Goal: Task Accomplishment & Management: Manage account settings

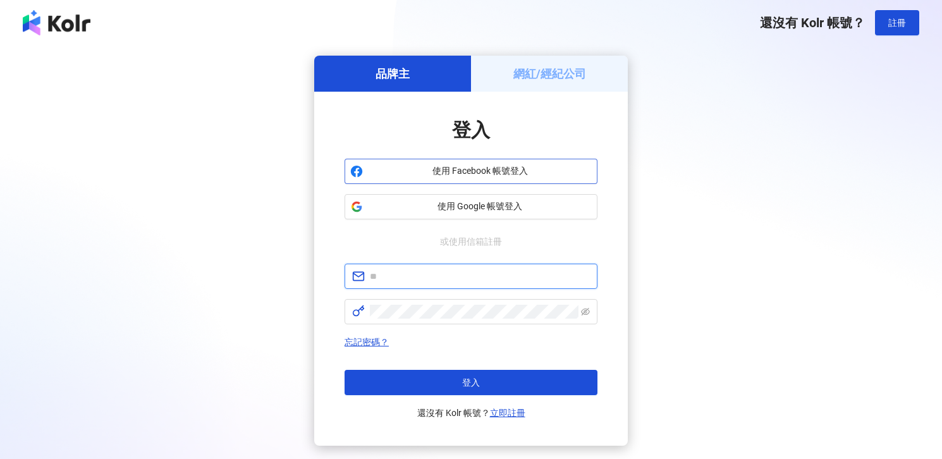
type input "**********"
click at [473, 174] on span "使用 Facebook 帳號登入" at bounding box center [480, 171] width 224 height 13
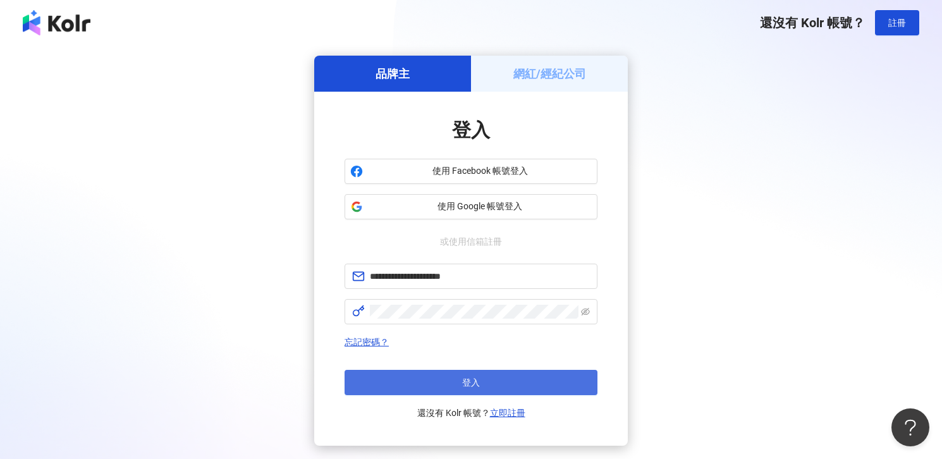
click at [494, 378] on button "登入" at bounding box center [471, 382] width 253 height 25
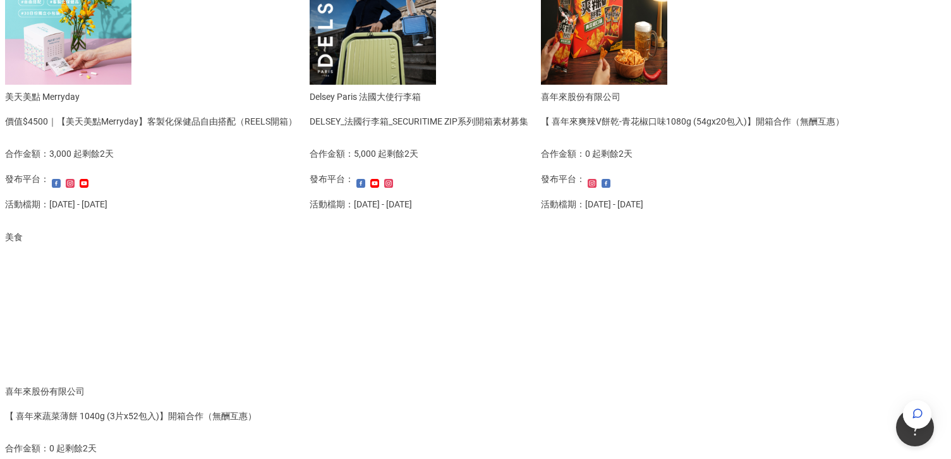
scroll to position [604, 0]
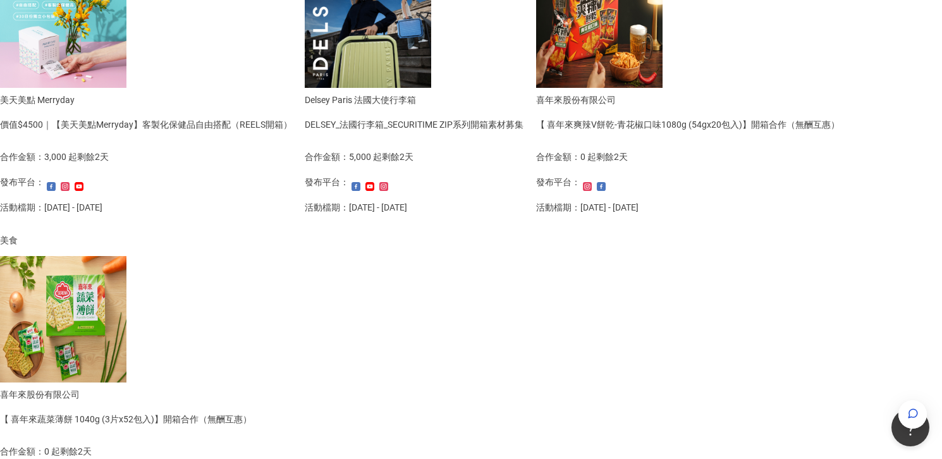
click at [305, 88] on img at bounding box center [368, 24] width 126 height 126
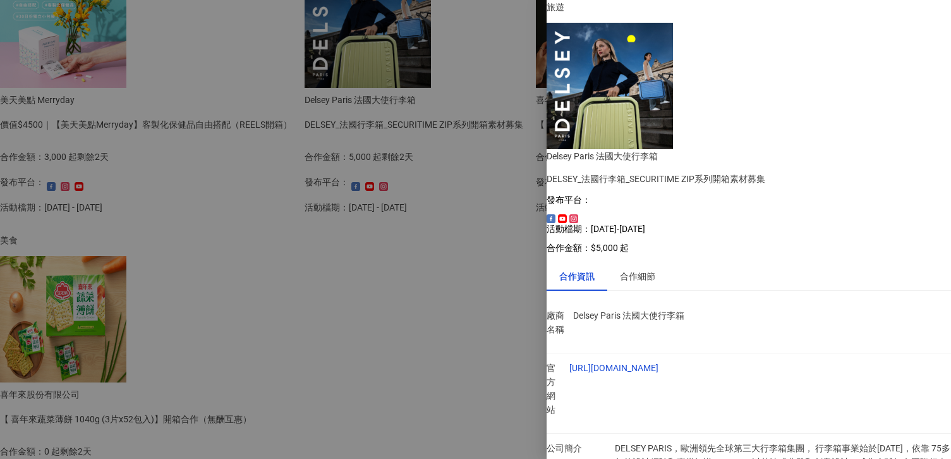
scroll to position [49, 0]
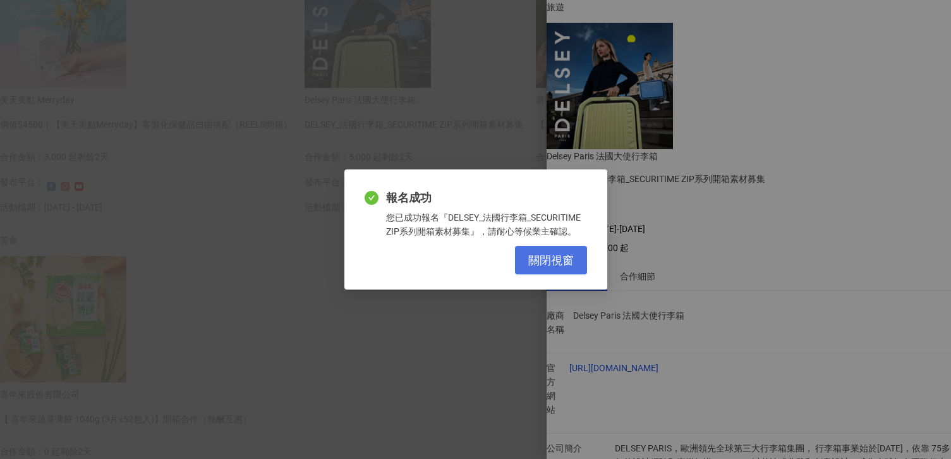
click at [551, 257] on span "關閉視窗" at bounding box center [551, 260] width 46 height 14
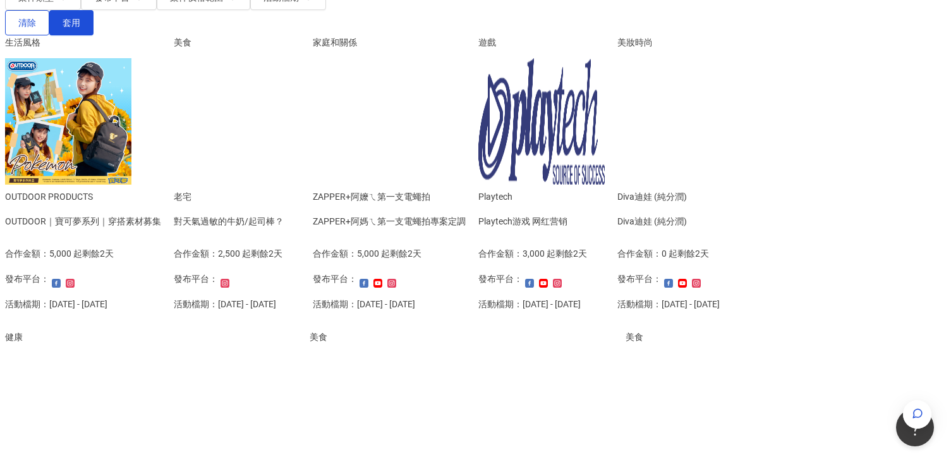
scroll to position [210, 0]
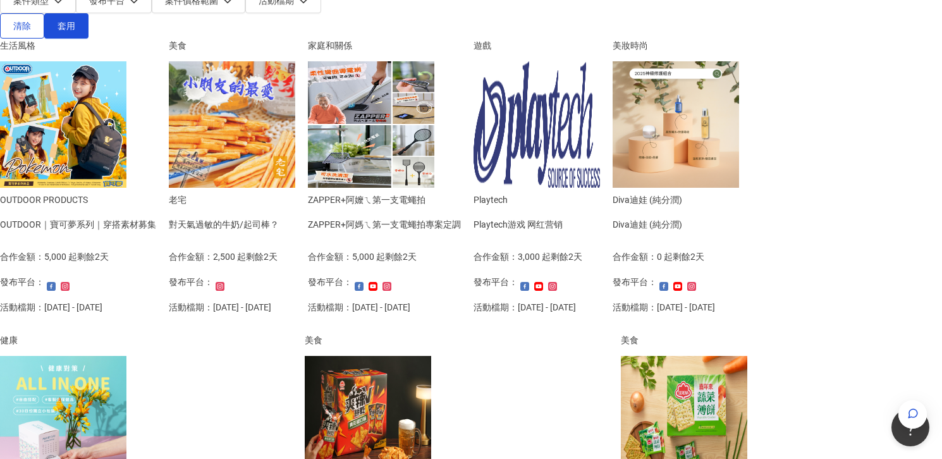
click at [126, 139] on img at bounding box center [63, 124] width 126 height 126
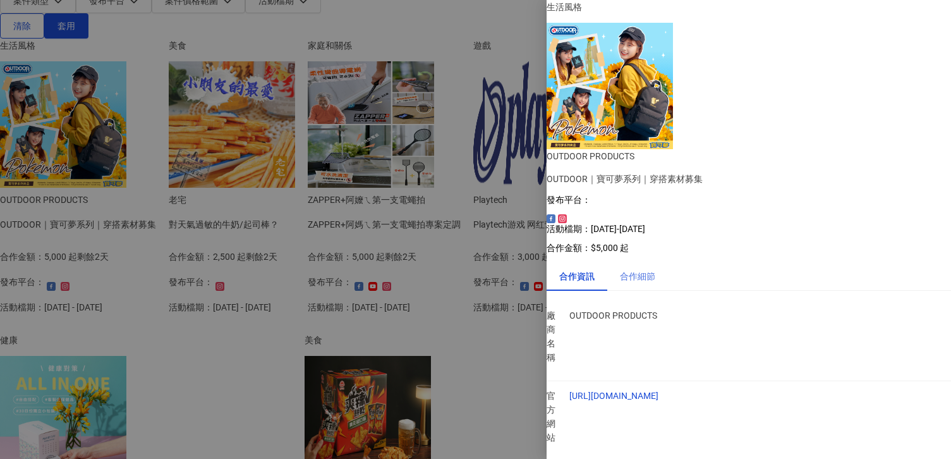
click at [659, 262] on div "合作細節" at bounding box center [637, 276] width 61 height 29
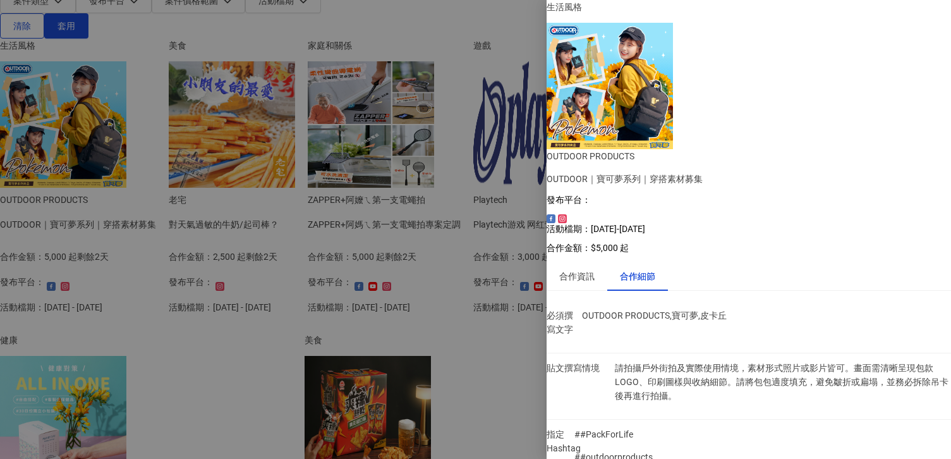
scroll to position [465, 0]
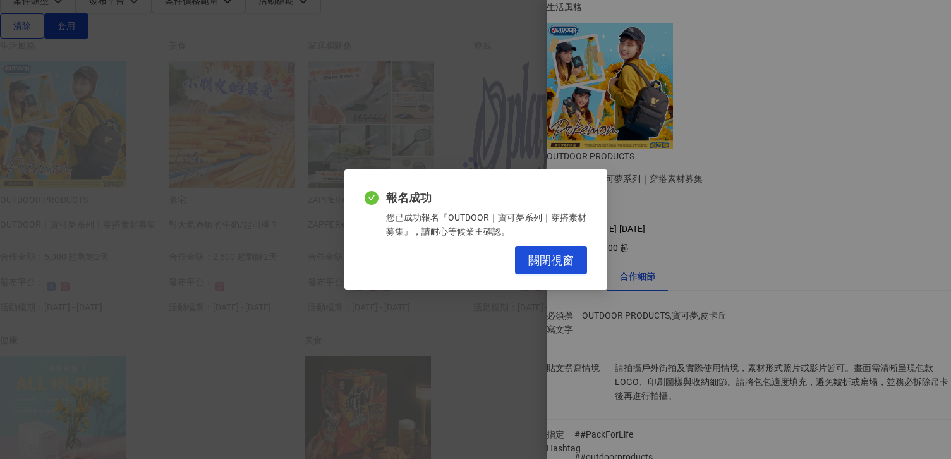
click at [526, 264] on button "關閉視窗" at bounding box center [551, 260] width 72 height 28
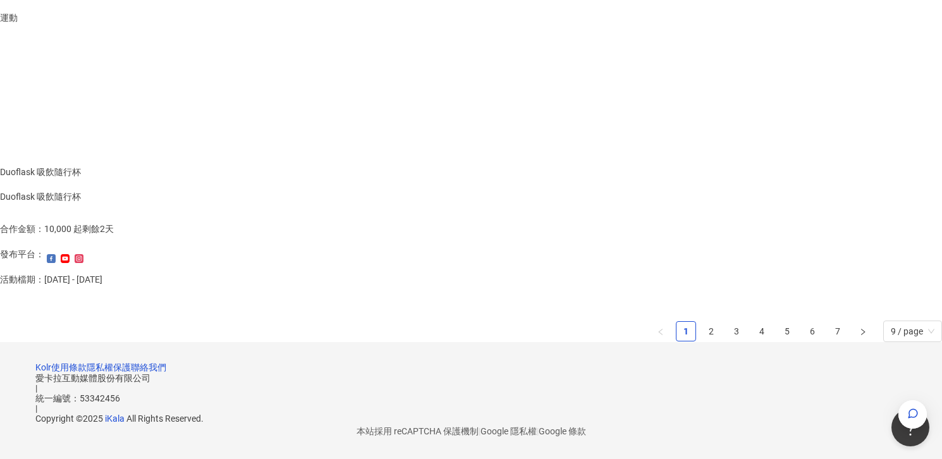
scroll to position [900, 0]
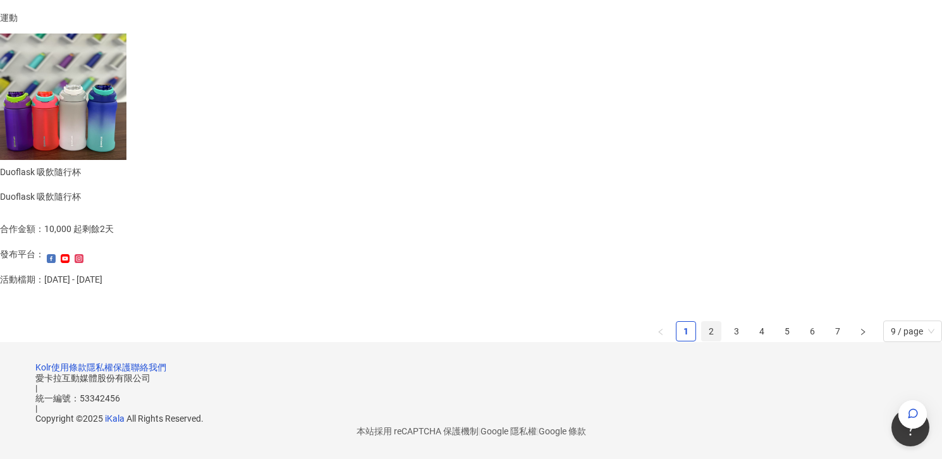
click at [702, 322] on link "2" at bounding box center [711, 331] width 19 height 19
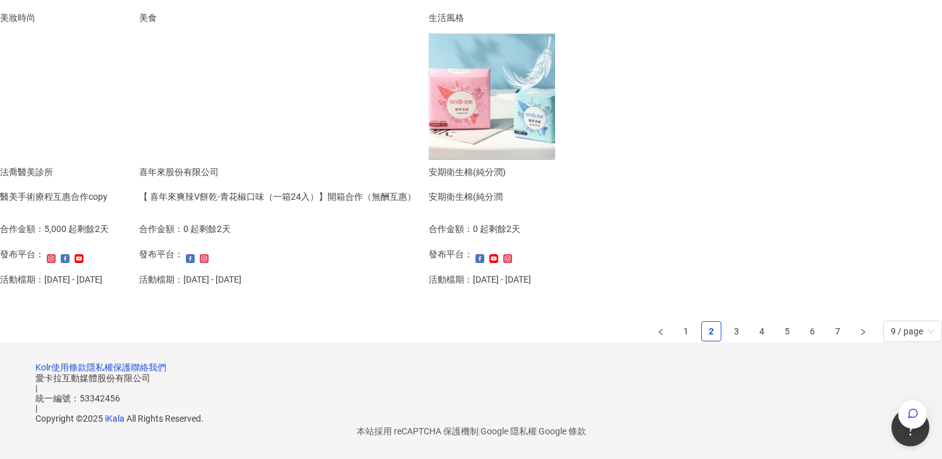
scroll to position [896, 0]
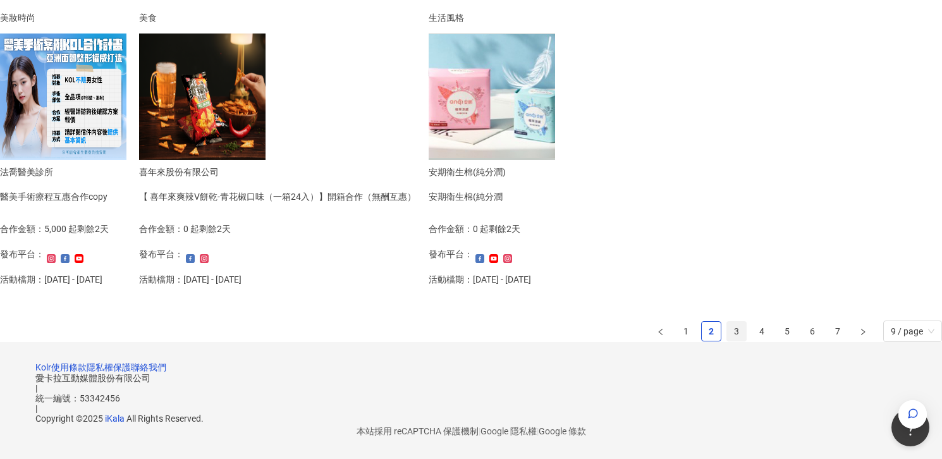
click at [727, 322] on link "3" at bounding box center [736, 331] width 19 height 19
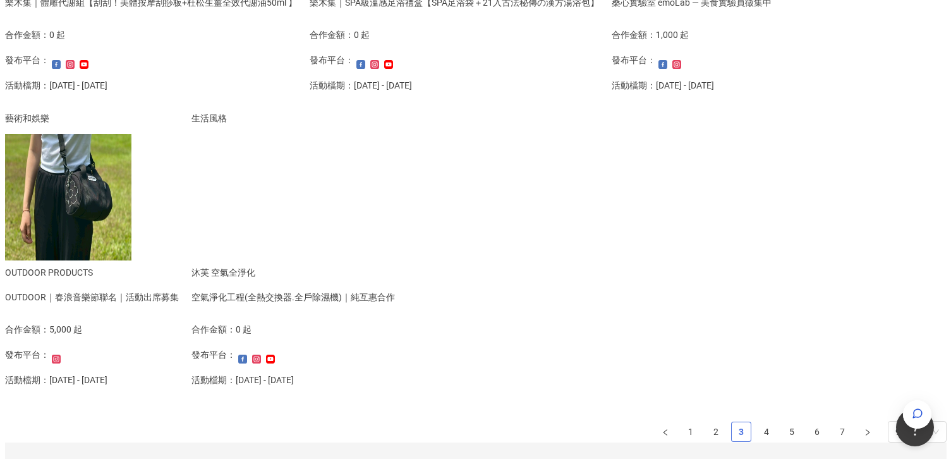
scroll to position [702, 0]
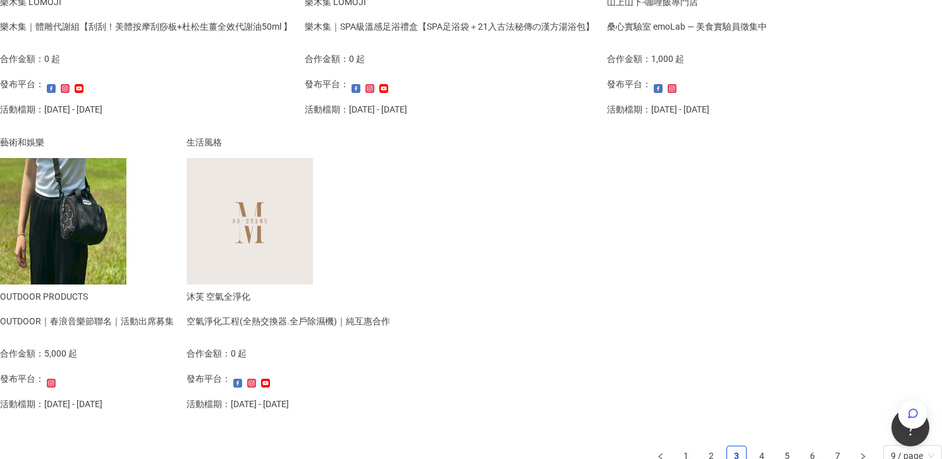
click at [174, 328] on div "OUTDOOR｜春浪音樂節聯名｜活動出席募集" at bounding box center [87, 321] width 174 height 14
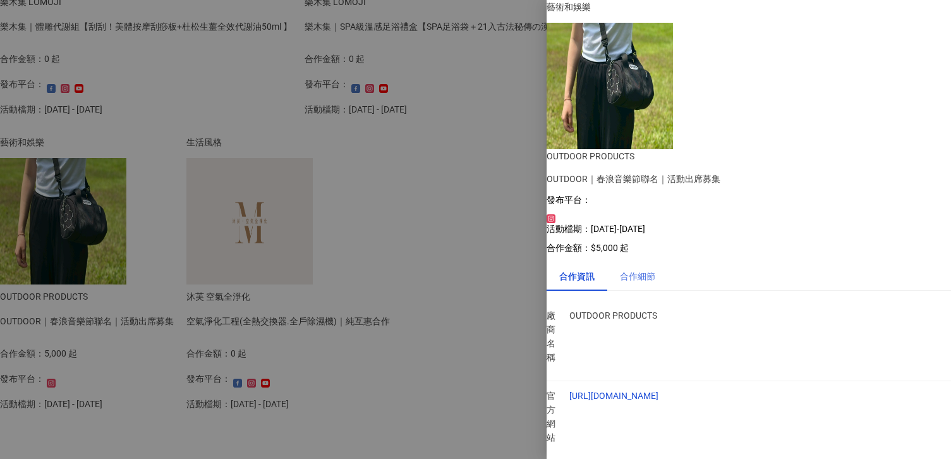
click at [668, 262] on div "合作細節" at bounding box center [637, 276] width 61 height 29
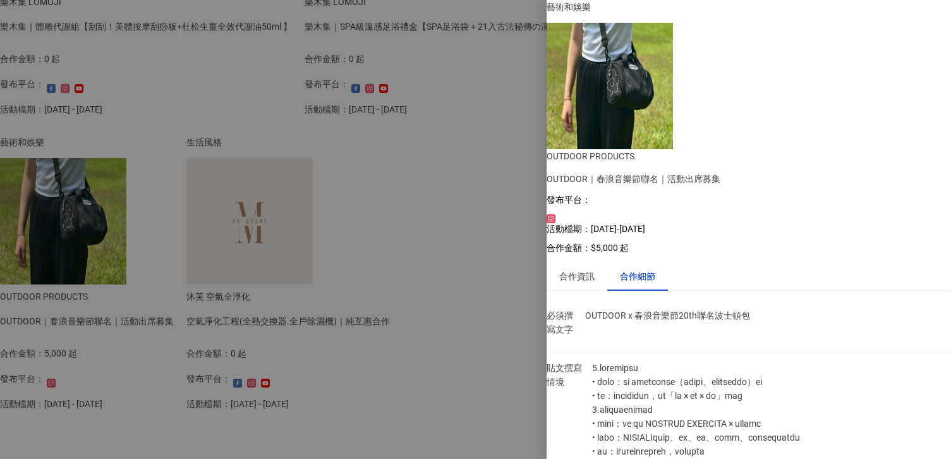
scroll to position [294, 0]
drag, startPoint x: 733, startPoint y: 257, endPoint x: 805, endPoint y: 259, distance: 72.1
copy span "春浪音樂節20th"
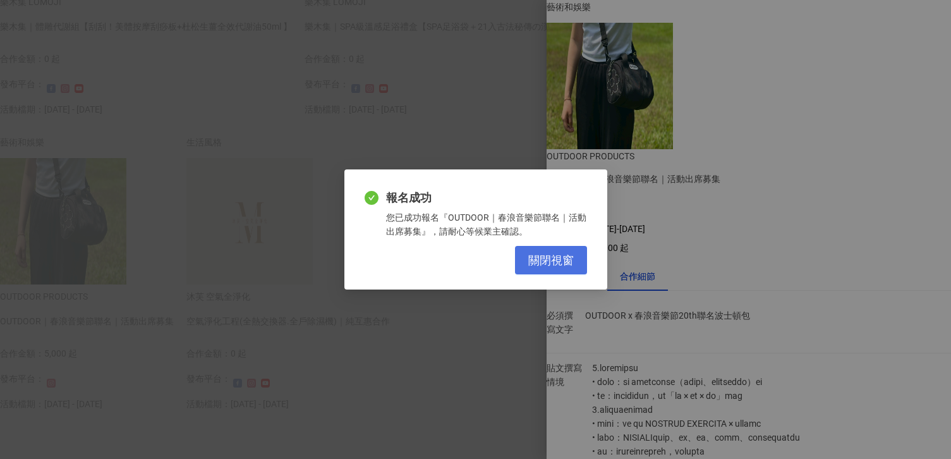
click at [549, 267] on button "關閉視窗" at bounding box center [551, 260] width 72 height 28
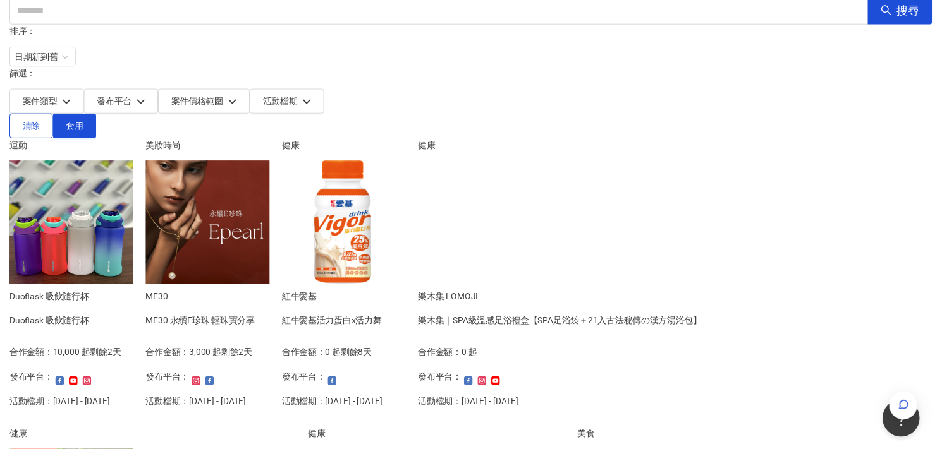
scroll to position [0, 0]
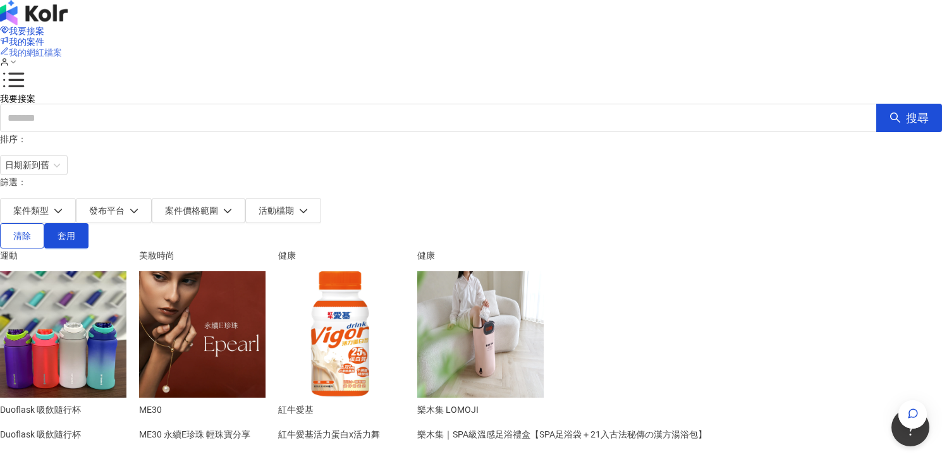
click at [62, 47] on span "我的網紅檔案" at bounding box center [35, 52] width 53 height 10
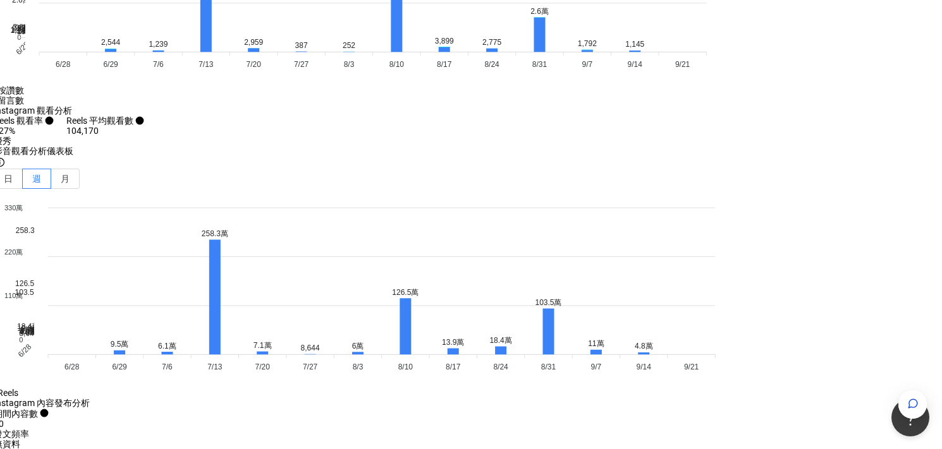
scroll to position [4014, 6]
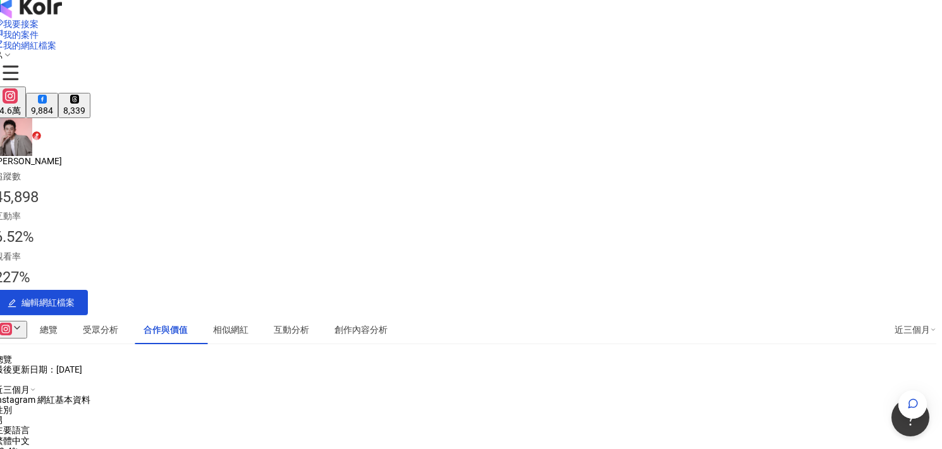
scroll to position [0, 6]
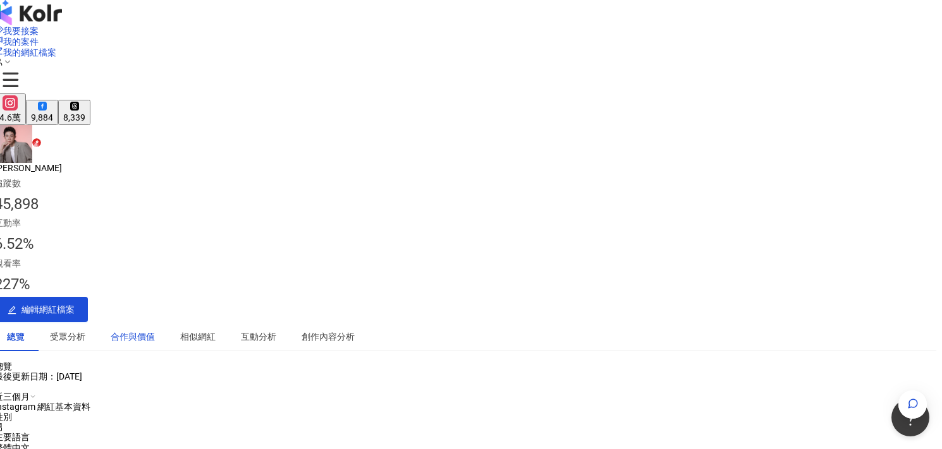
click at [155, 330] on div "合作與價值" at bounding box center [133, 337] width 44 height 14
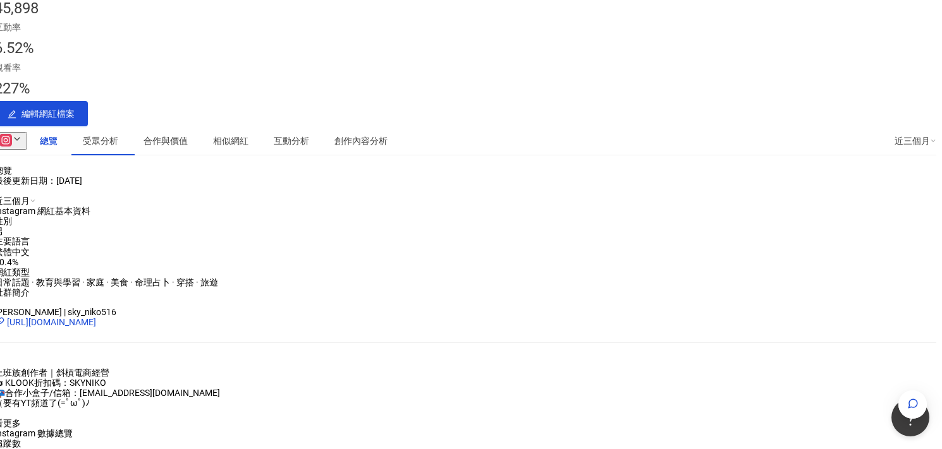
scroll to position [0, 6]
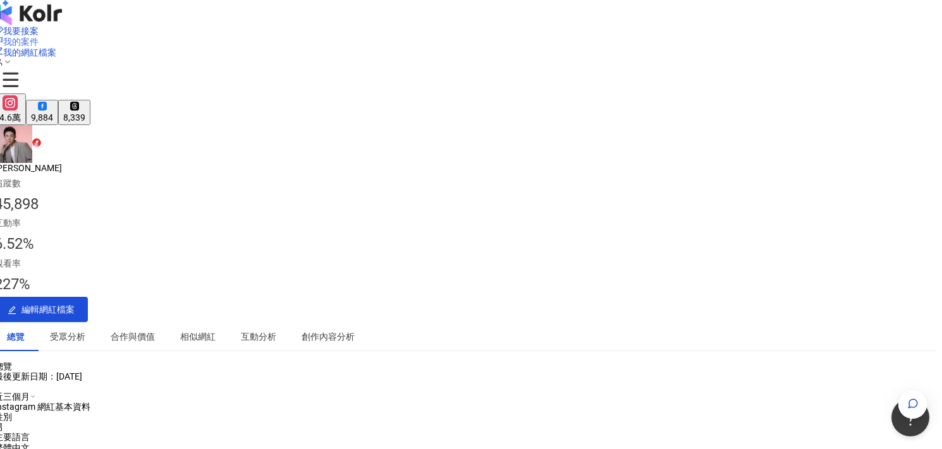
click at [39, 37] on span "我的案件" at bounding box center [20, 42] width 35 height 10
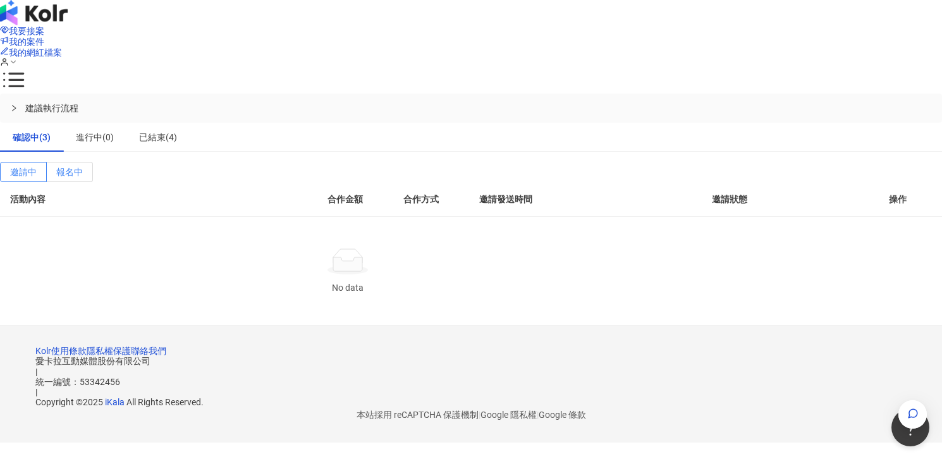
click at [83, 167] on span "報名中" at bounding box center [69, 172] width 27 height 10
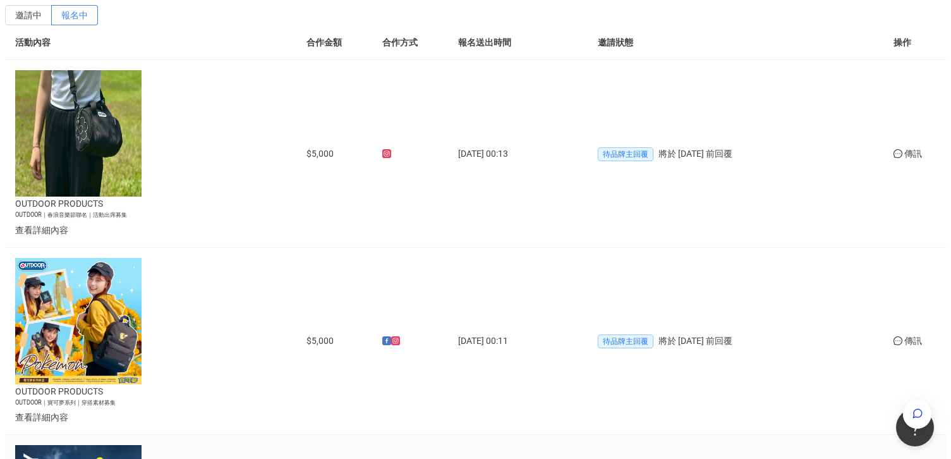
scroll to position [170, 0]
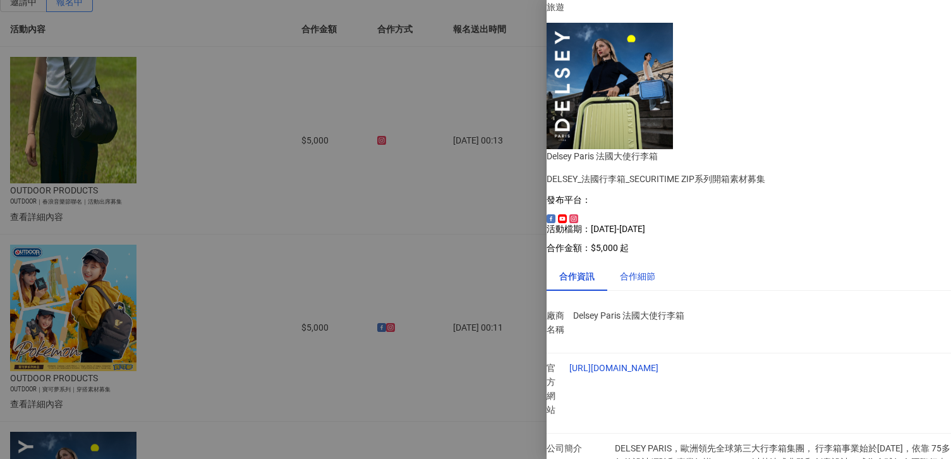
click at [638, 269] on div "合作細節" at bounding box center [637, 276] width 35 height 14
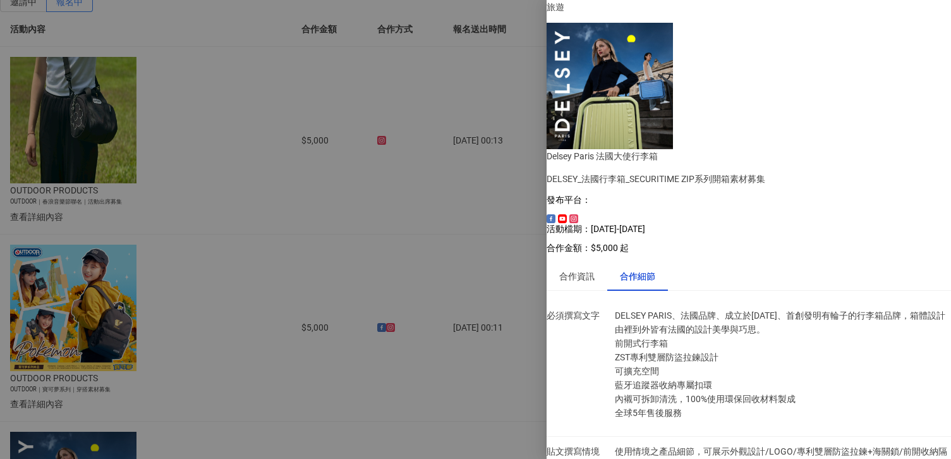
scroll to position [800, 0]
click at [432, 221] on div at bounding box center [475, 229] width 951 height 459
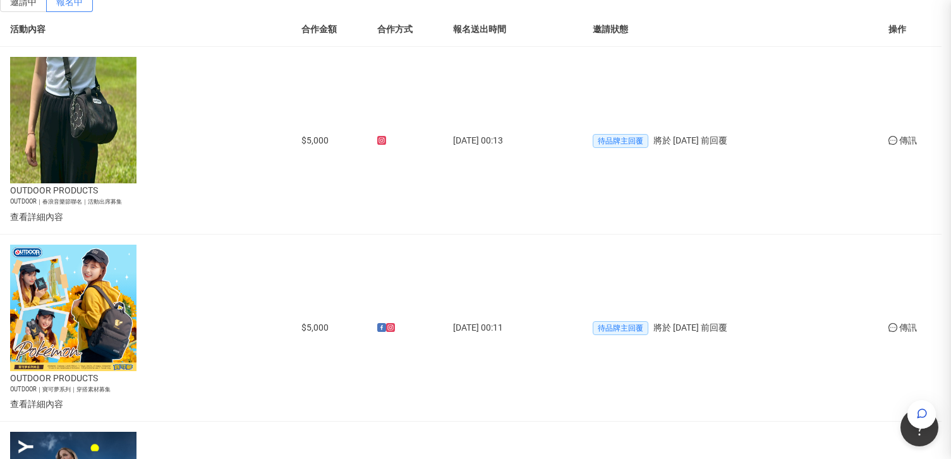
scroll to position [0, 0]
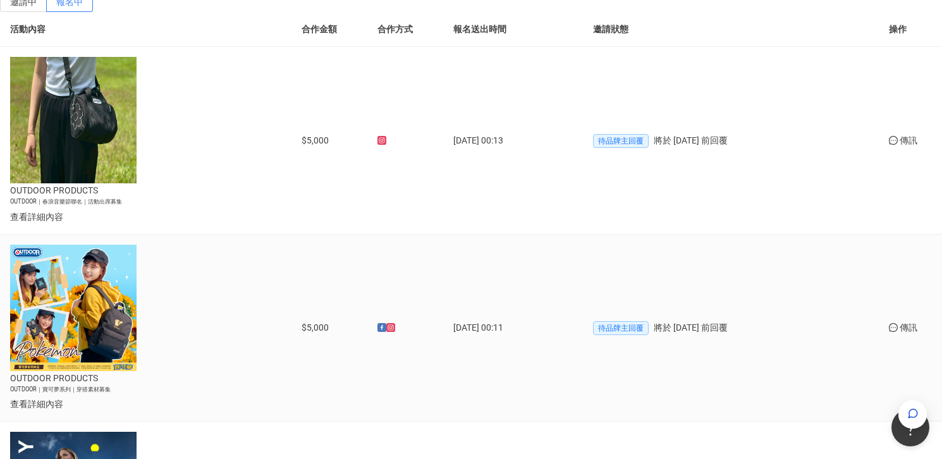
click at [236, 397] on div "查看詳細內容" at bounding box center [126, 404] width 233 height 14
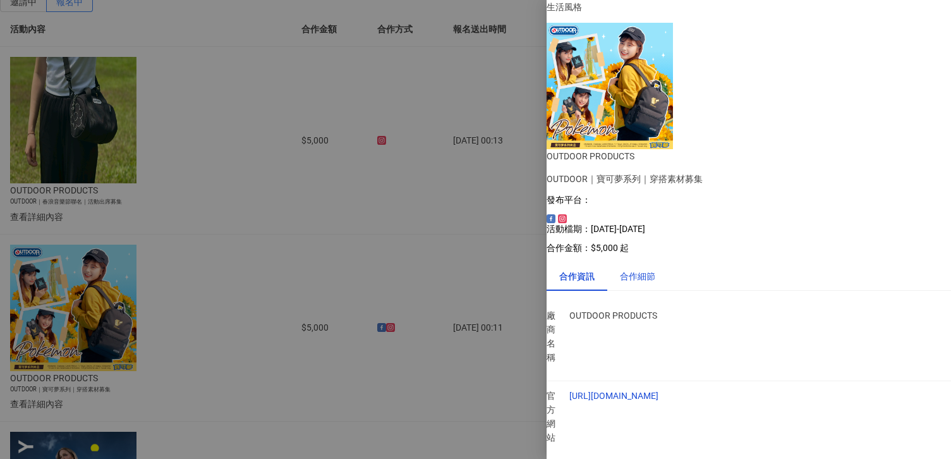
click at [646, 269] on div "合作細節" at bounding box center [637, 276] width 35 height 14
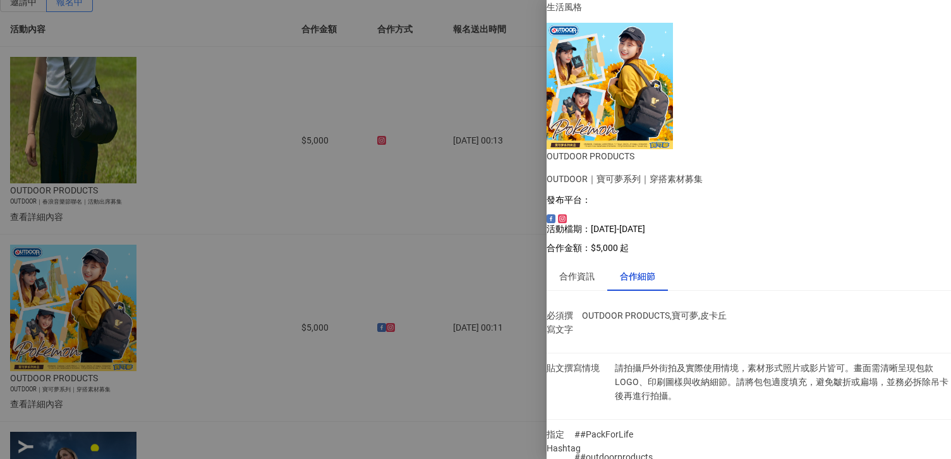
click at [350, 192] on div at bounding box center [475, 229] width 951 height 459
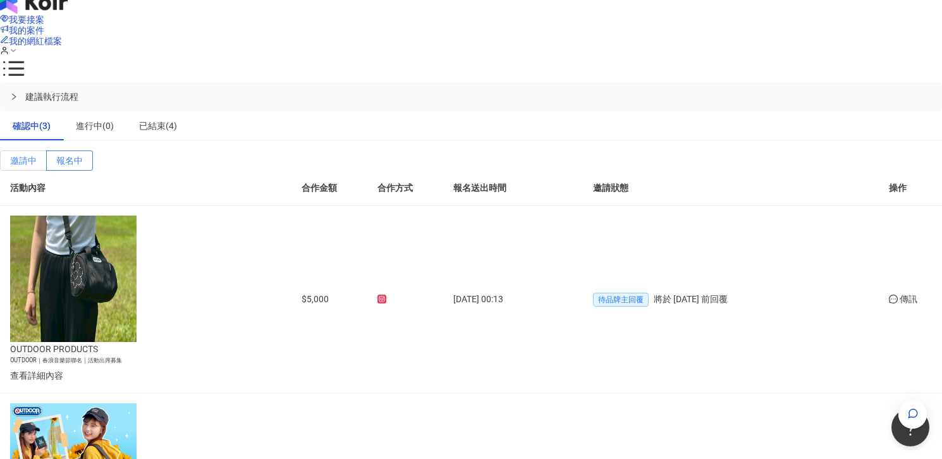
scroll to position [1, 0]
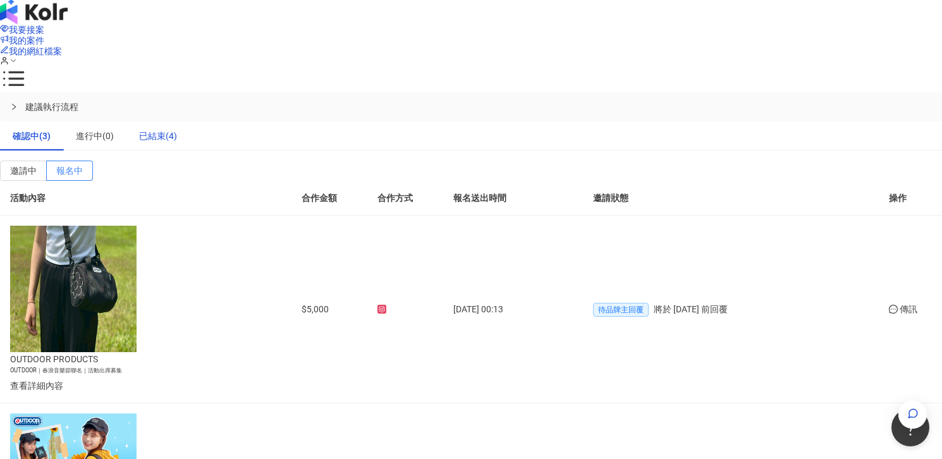
click at [177, 129] on div "已結束(4)" at bounding box center [158, 136] width 38 height 14
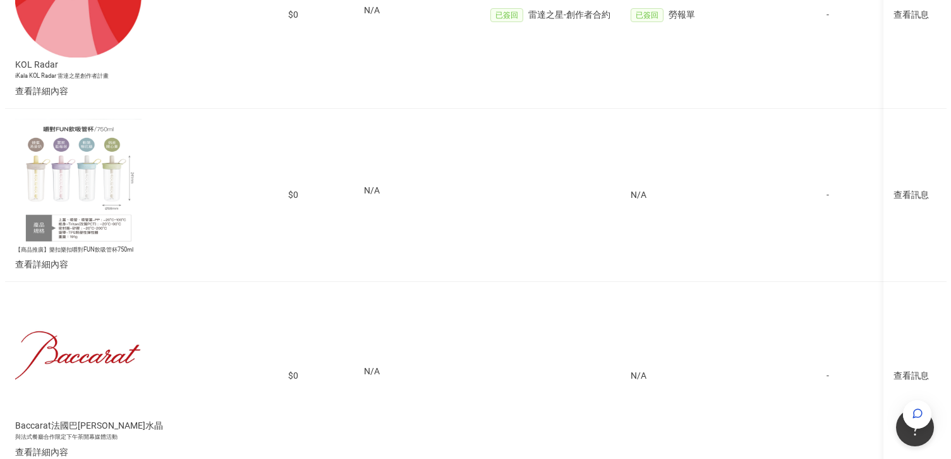
scroll to position [288, 0]
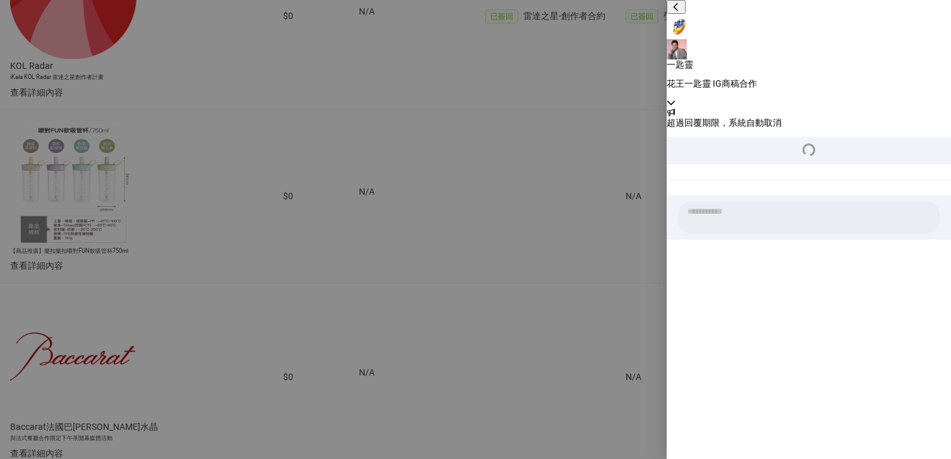
click at [404, 167] on div at bounding box center [475, 229] width 951 height 459
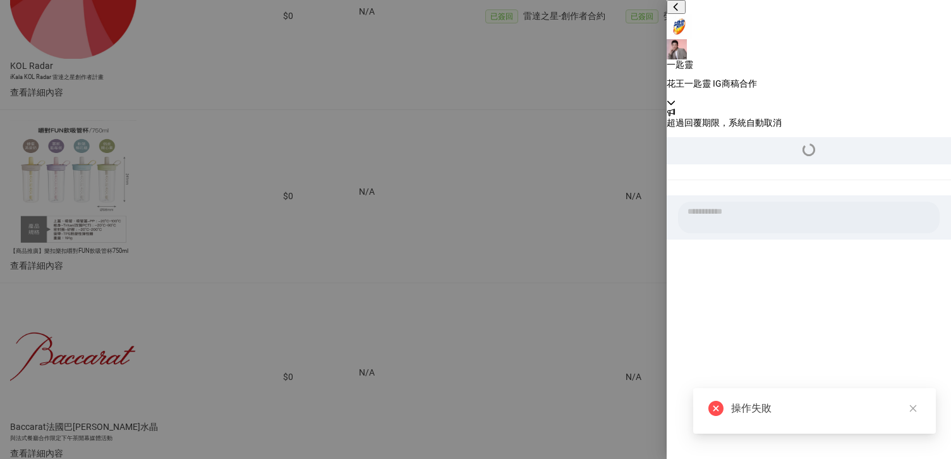
click at [482, 181] on div at bounding box center [475, 229] width 951 height 459
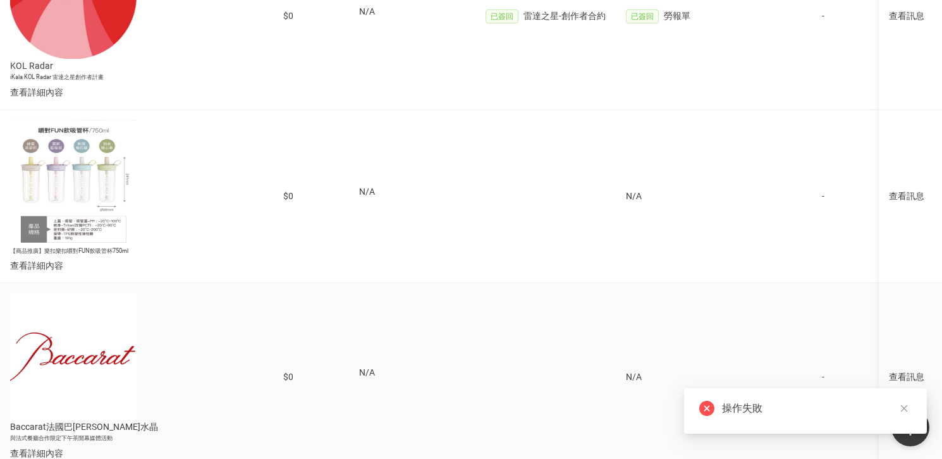
click at [889, 370] on div "查看訊息" at bounding box center [910, 377] width 43 height 14
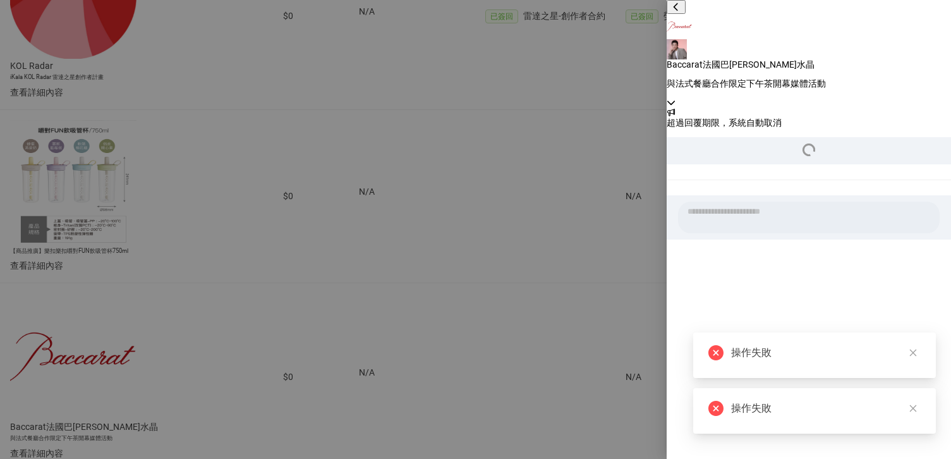
click at [934, 27] on div "Baccarat法國巴卡拉水晶 與法式餐廳合作限定下午茶開幕媒體活動" at bounding box center [809, 53] width 284 height 107
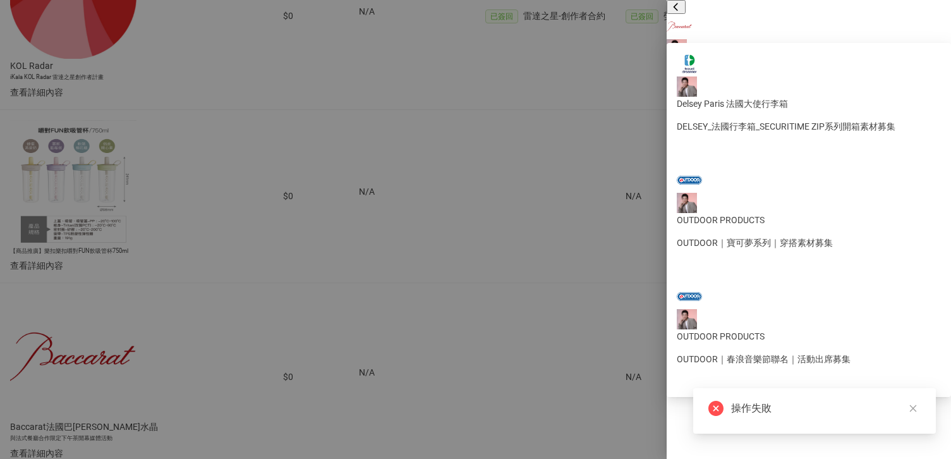
click at [934, 28] on div "Baccarat法國巴卡拉水晶 與法式餐廳合作限定下午茶開幕媒體活動" at bounding box center [809, 53] width 284 height 107
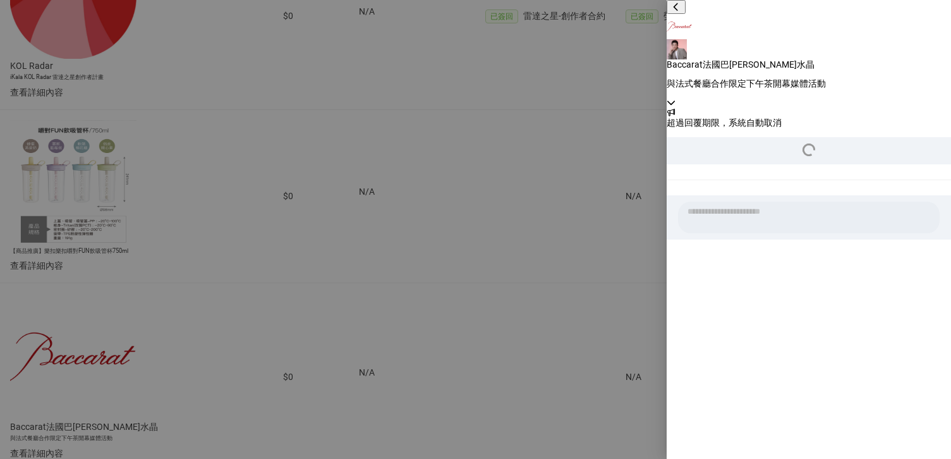
click at [566, 90] on div at bounding box center [475, 229] width 951 height 459
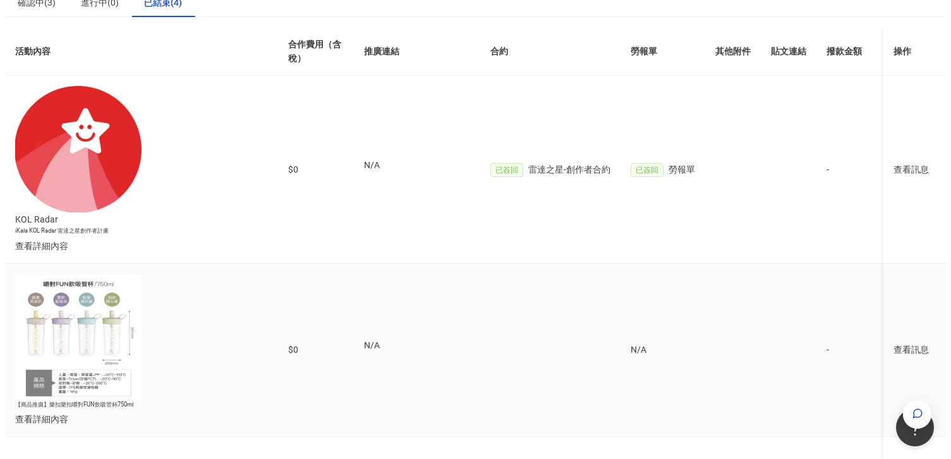
scroll to position [130, 0]
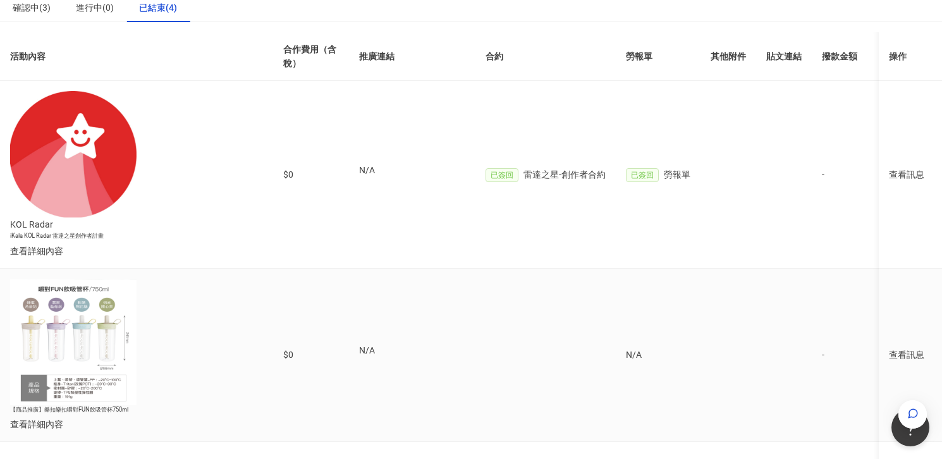
click at [243, 417] on div "查看詳細內容" at bounding box center [126, 424] width 233 height 14
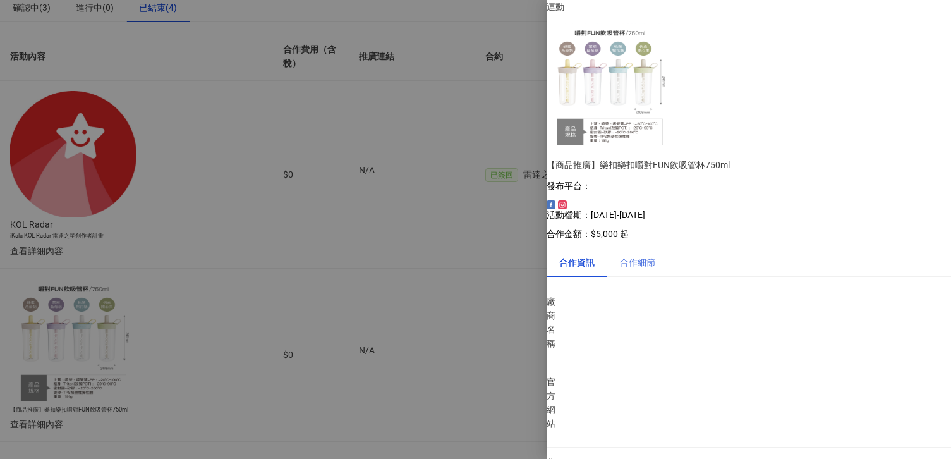
click at [642, 248] on div "合作細節" at bounding box center [637, 262] width 61 height 29
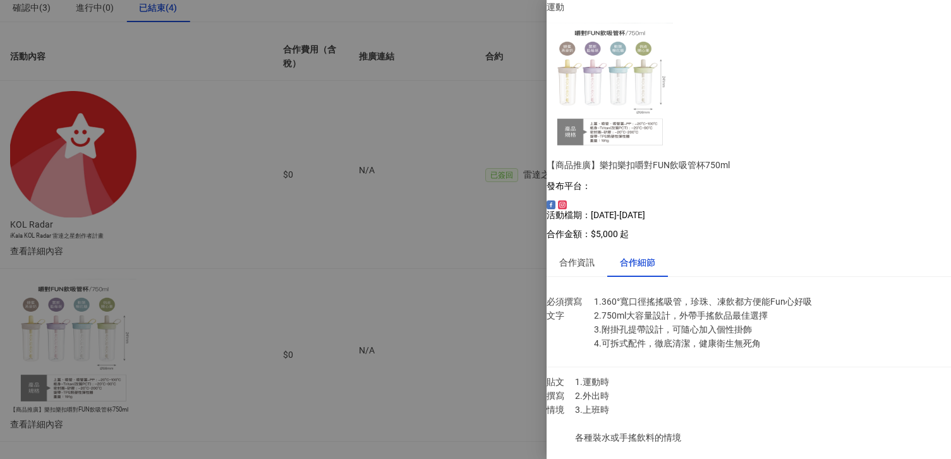
scroll to position [19, 0]
click at [595, 248] on div "合作資訊" at bounding box center [577, 262] width 61 height 29
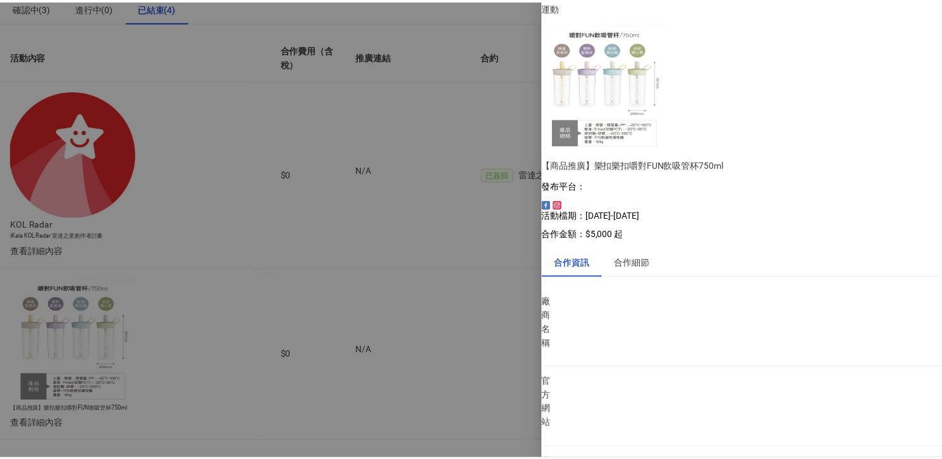
scroll to position [0, 0]
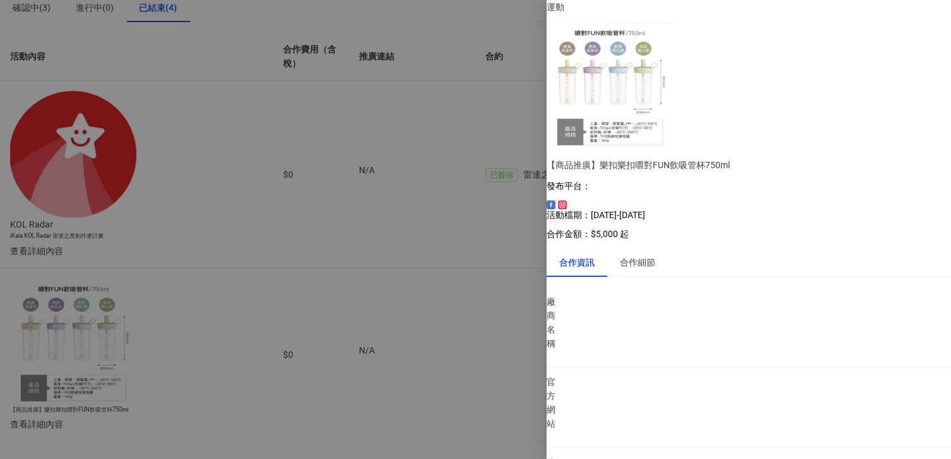
click at [517, 173] on div at bounding box center [475, 229] width 951 height 459
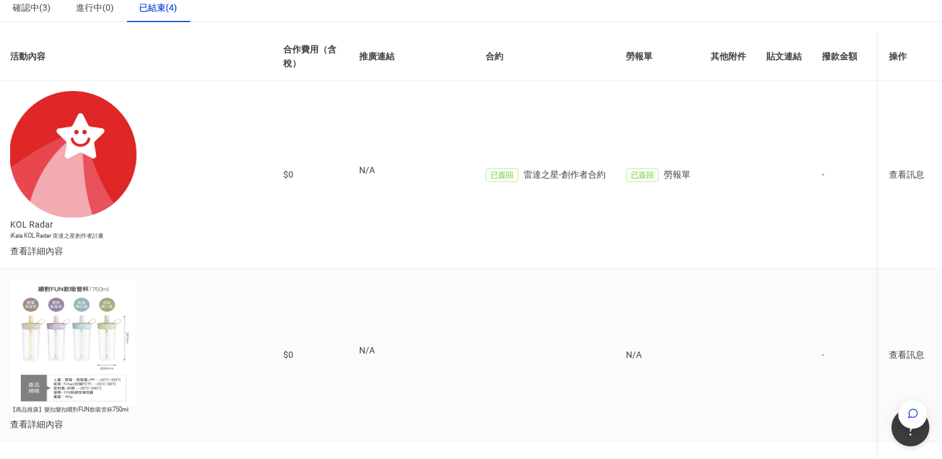
click at [889, 348] on div "查看訊息" at bounding box center [910, 355] width 43 height 14
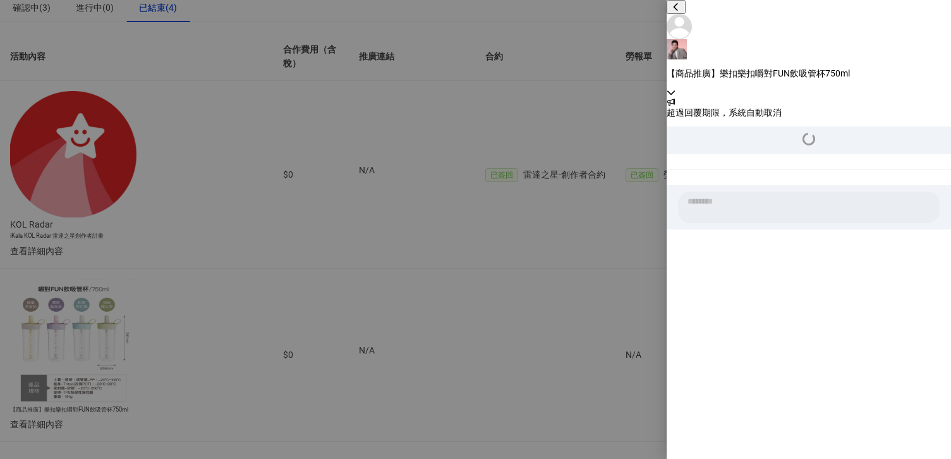
click at [558, 108] on div at bounding box center [475, 229] width 951 height 459
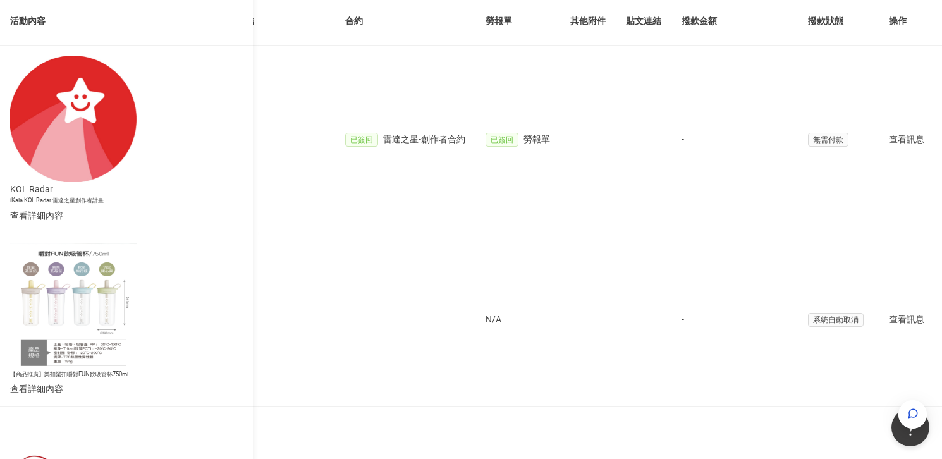
scroll to position [105, 0]
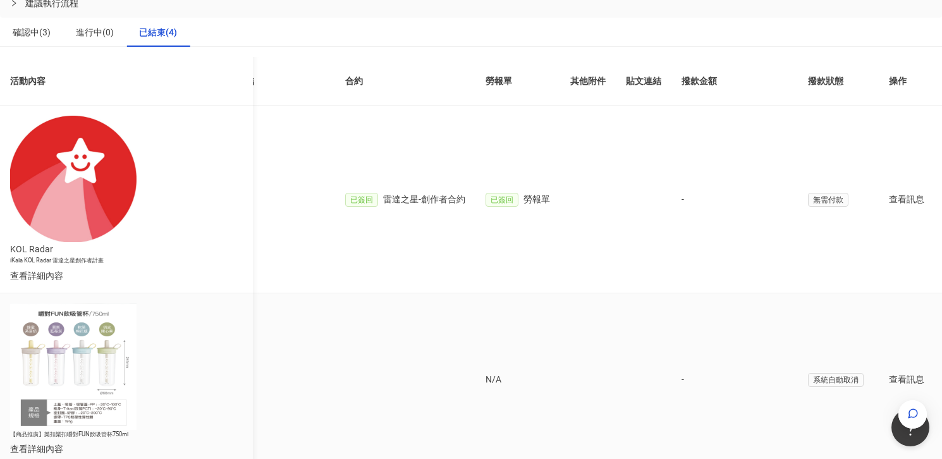
click at [889, 372] on div "查看訊息" at bounding box center [910, 379] width 43 height 14
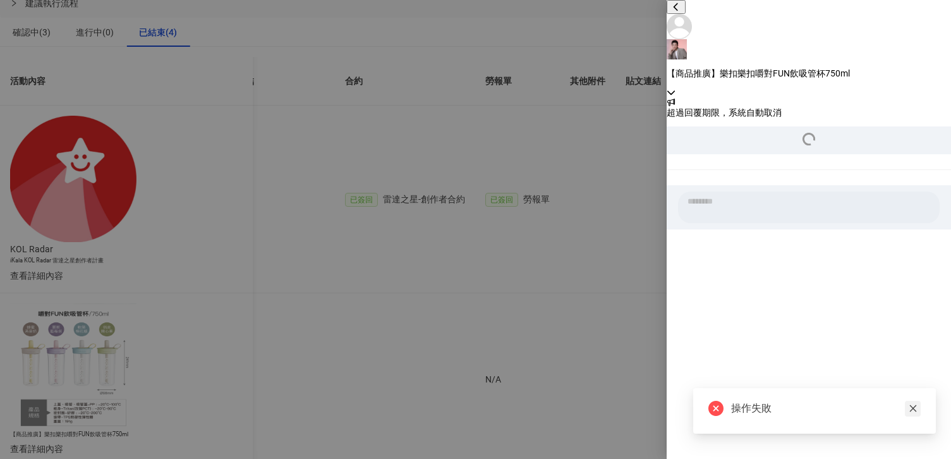
click at [913, 409] on icon "close" at bounding box center [913, 408] width 7 height 7
click at [589, 324] on div at bounding box center [475, 229] width 951 height 459
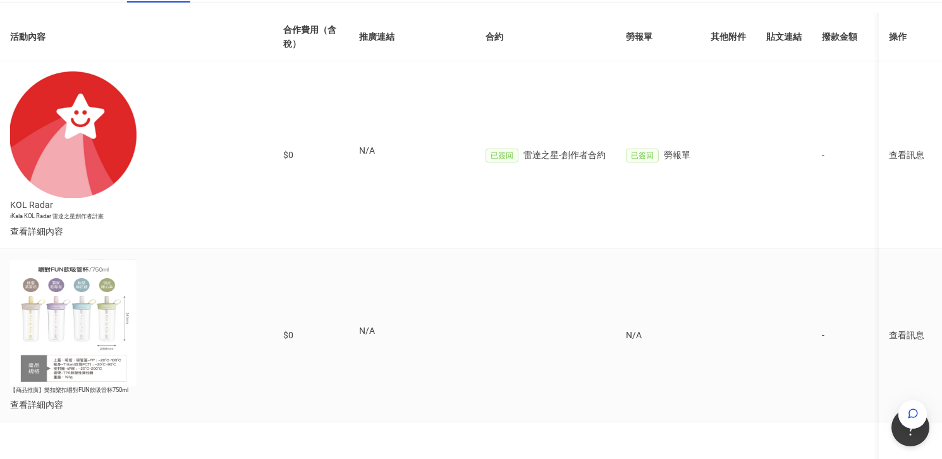
scroll to position [173, 0]
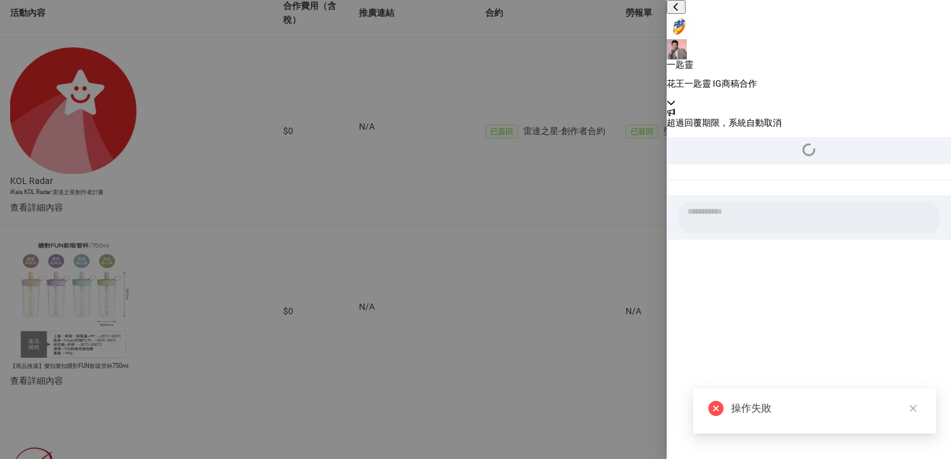
click at [583, 299] on div at bounding box center [475, 229] width 951 height 459
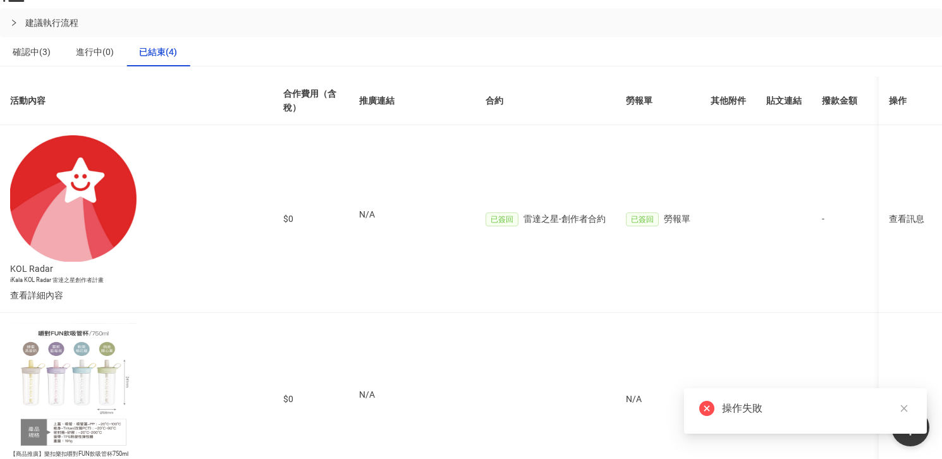
scroll to position [0, 0]
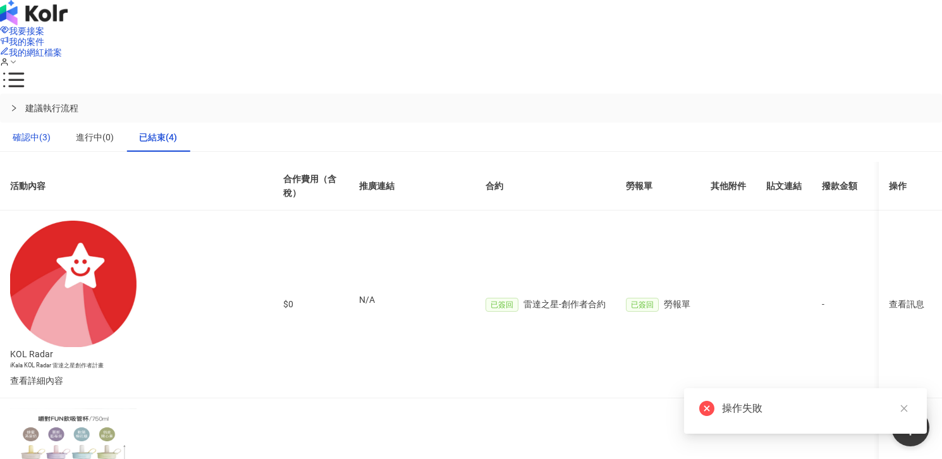
click at [51, 130] on div "確認中(3)" at bounding box center [32, 137] width 38 height 14
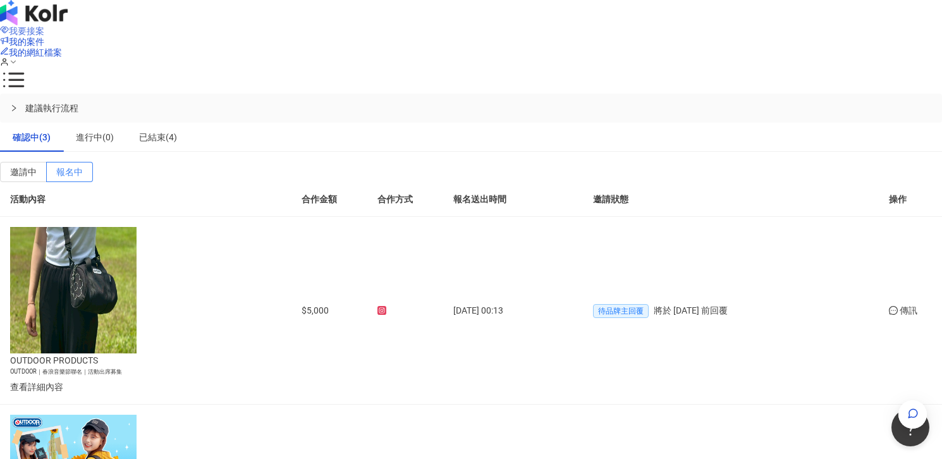
click at [44, 28] on span "我要接案" at bounding box center [26, 31] width 35 height 10
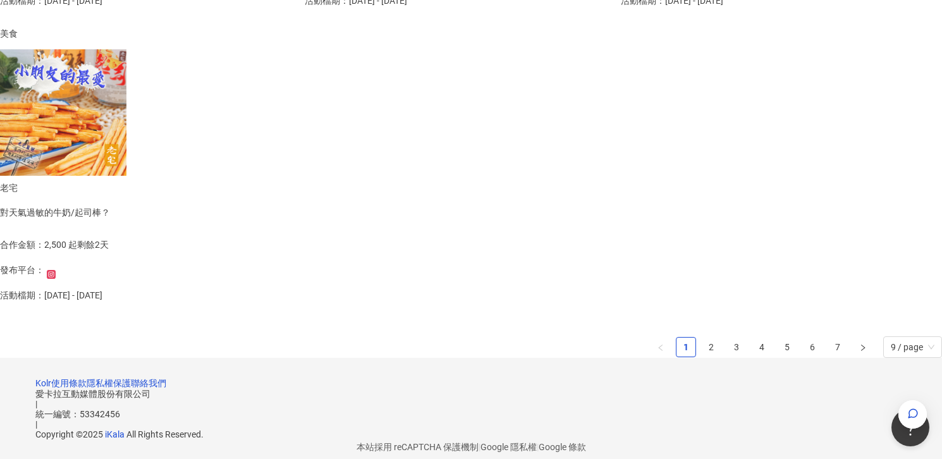
scroll to position [819, 0]
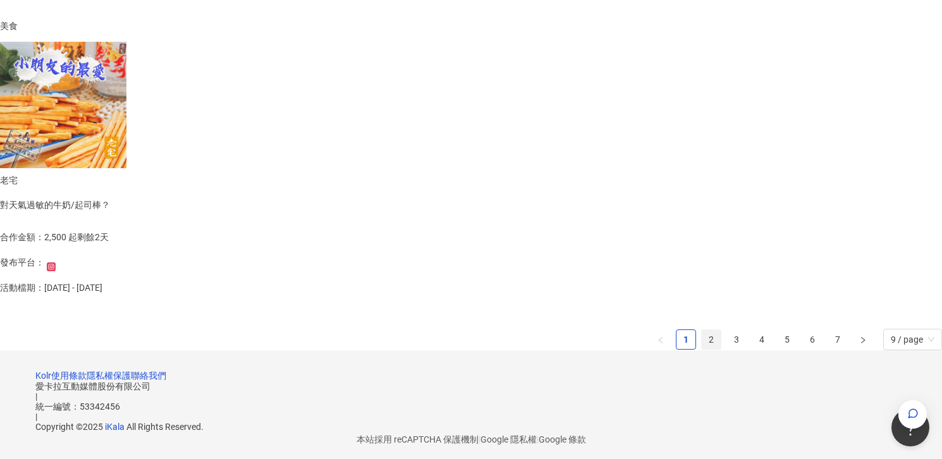
click at [702, 334] on link "2" at bounding box center [711, 339] width 19 height 19
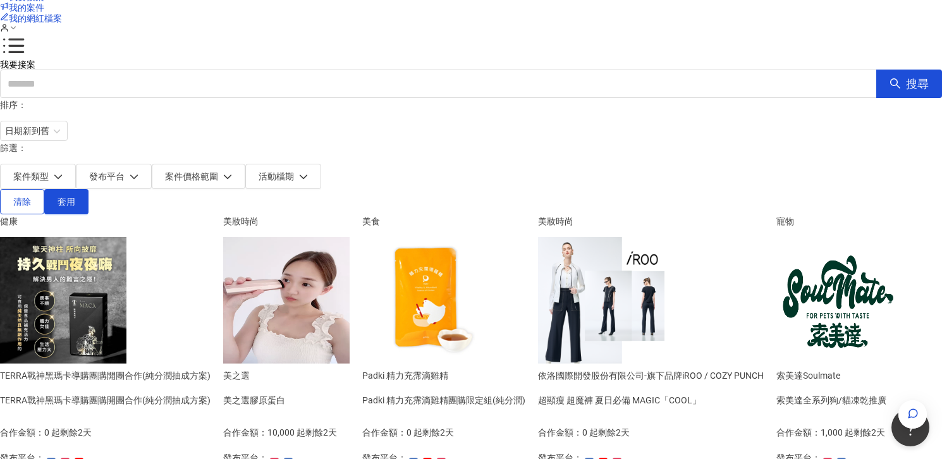
scroll to position [0, 0]
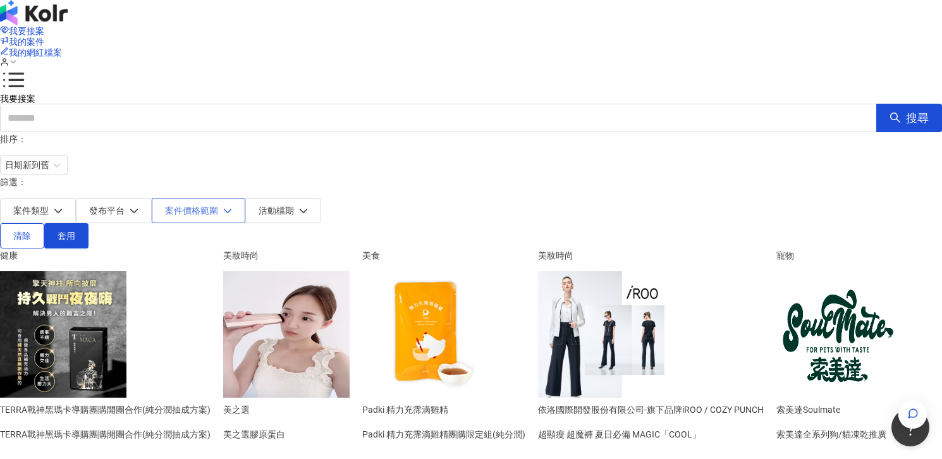
click at [218, 205] on span "案件價格範圍" at bounding box center [191, 210] width 53 height 10
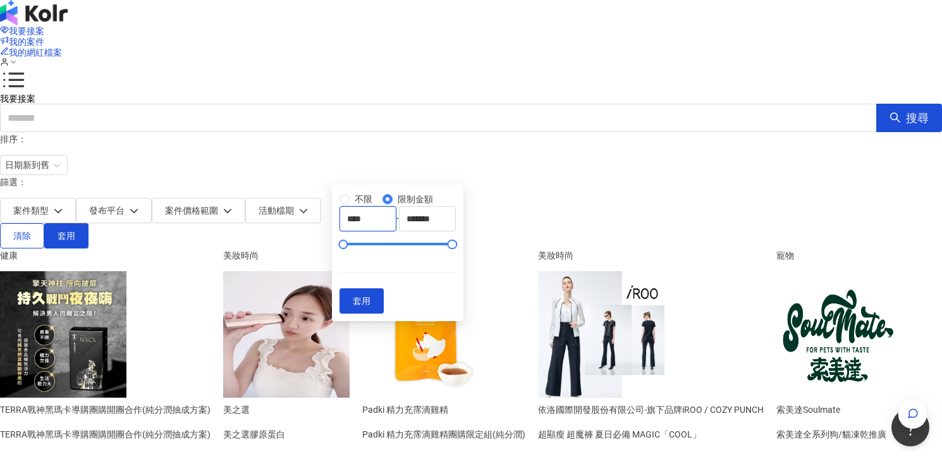
drag, startPoint x: 393, startPoint y: 242, endPoint x: 329, endPoint y: 241, distance: 63.9
type input "****"
click at [384, 314] on button "套用" at bounding box center [361, 300] width 44 height 25
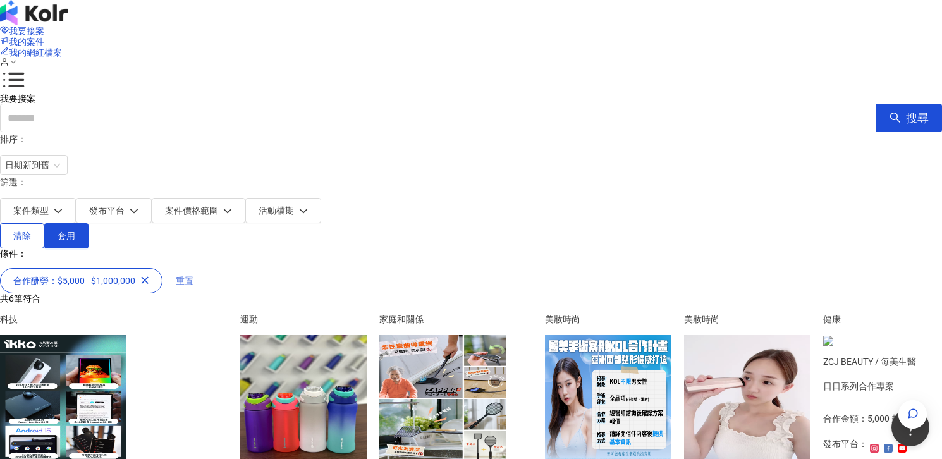
click at [193, 276] on span "重置" at bounding box center [185, 281] width 18 height 10
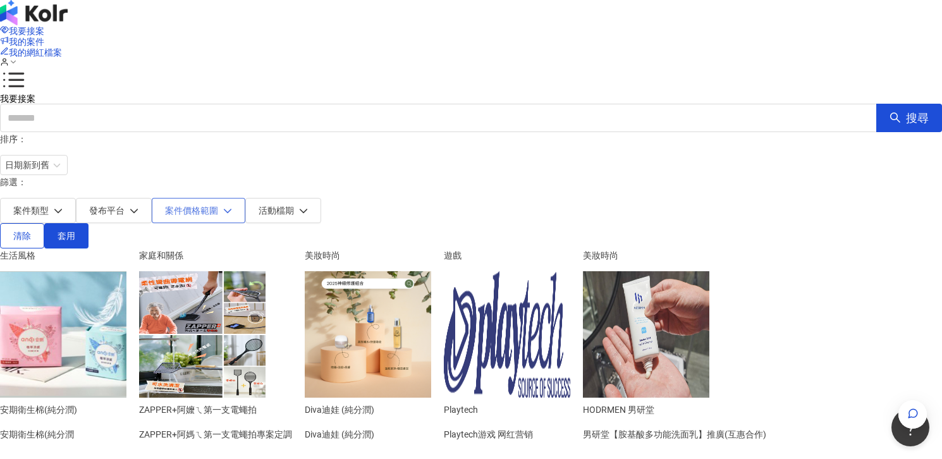
click at [218, 205] on span "案件價格範圍" at bounding box center [191, 210] width 53 height 10
click at [152, 198] on button "發布平台" at bounding box center [114, 210] width 76 height 25
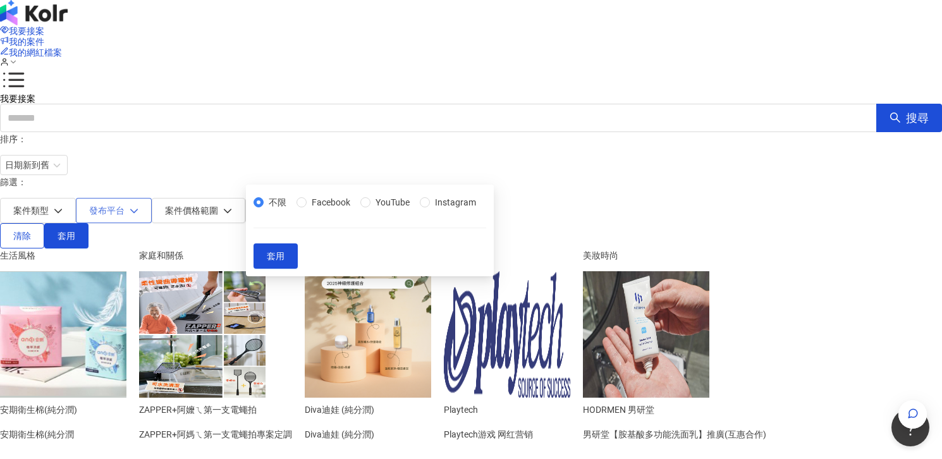
click at [152, 198] on button "發布平台" at bounding box center [114, 210] width 76 height 25
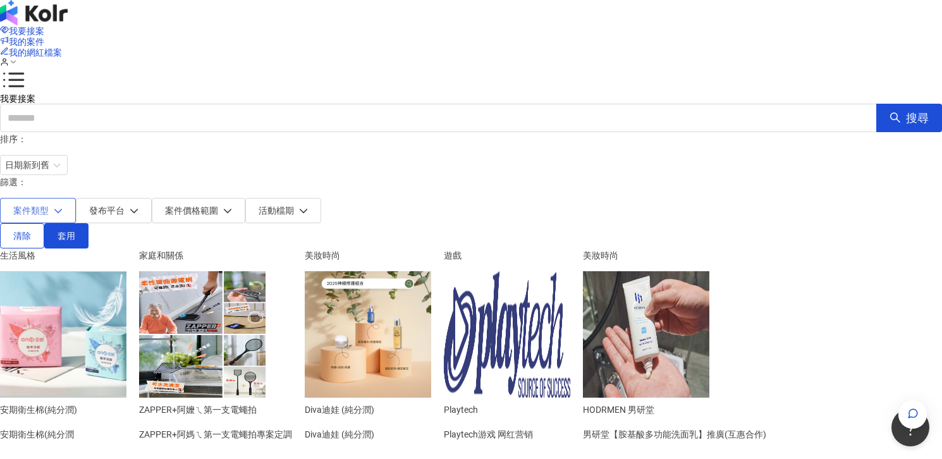
click at [63, 206] on icon "button" at bounding box center [58, 210] width 9 height 9
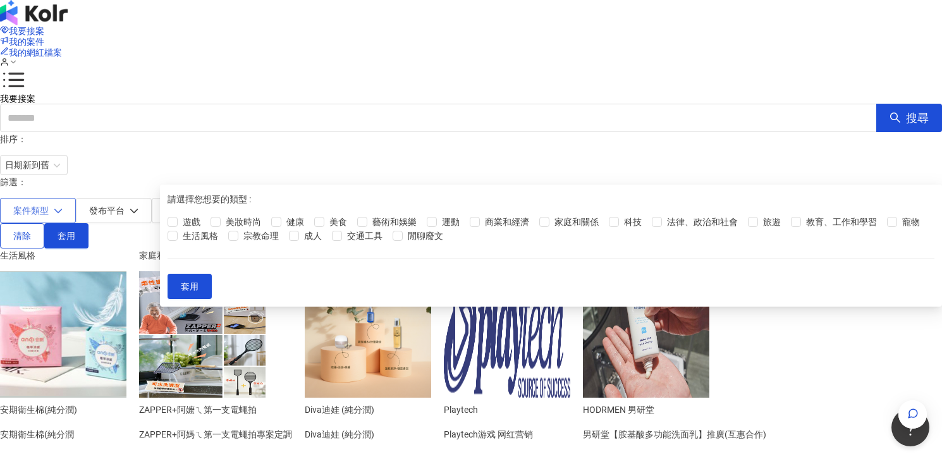
click at [63, 206] on icon "button" at bounding box center [58, 210] width 9 height 9
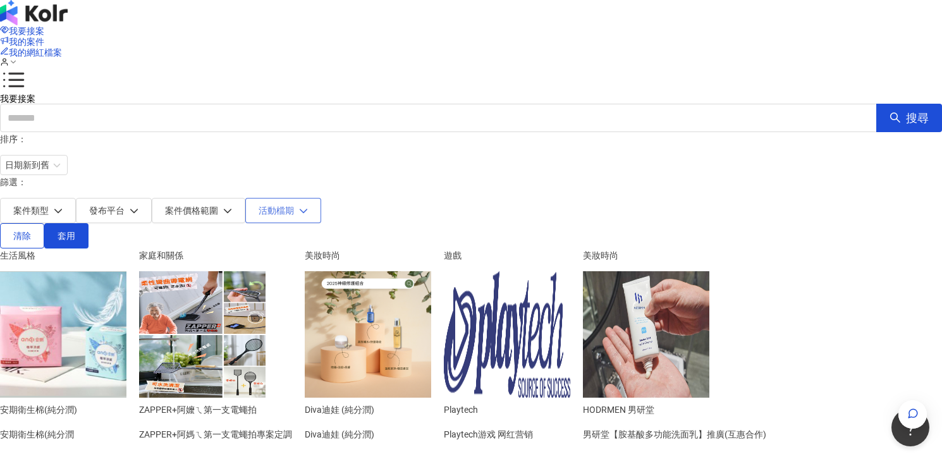
click at [294, 205] on span "活動檔期" at bounding box center [276, 210] width 35 height 10
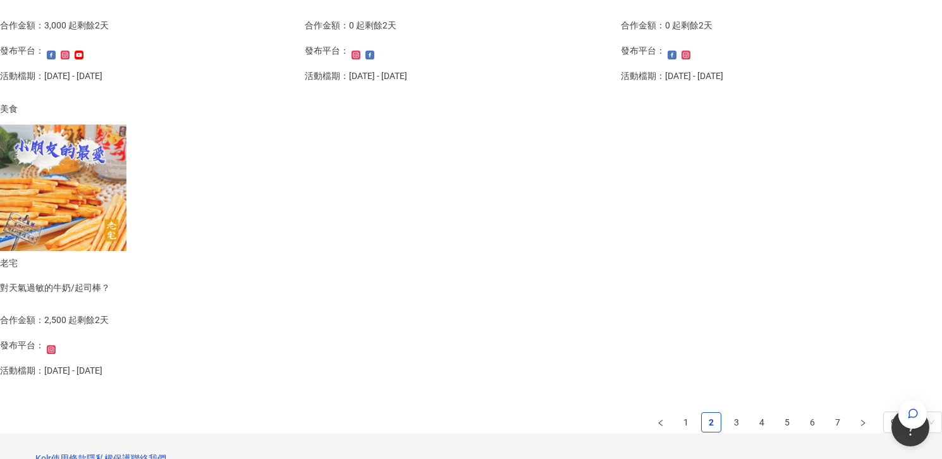
scroll to position [896, 0]
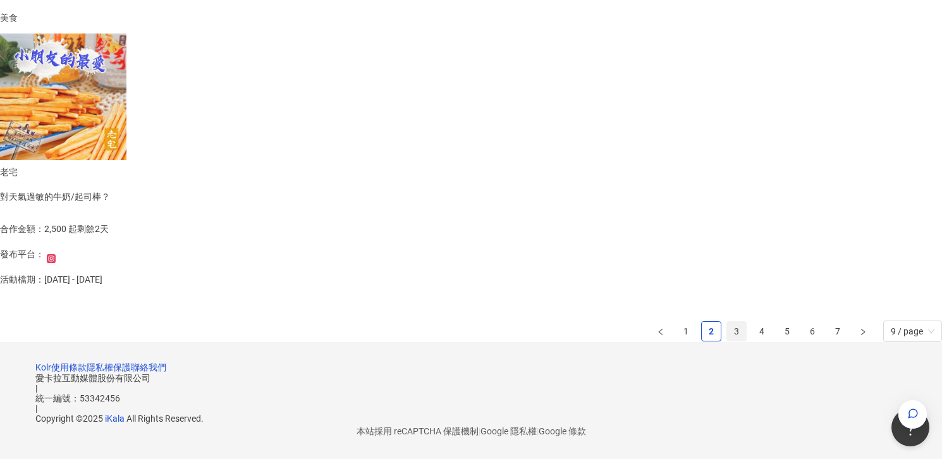
click at [727, 322] on link "3" at bounding box center [736, 331] width 19 height 19
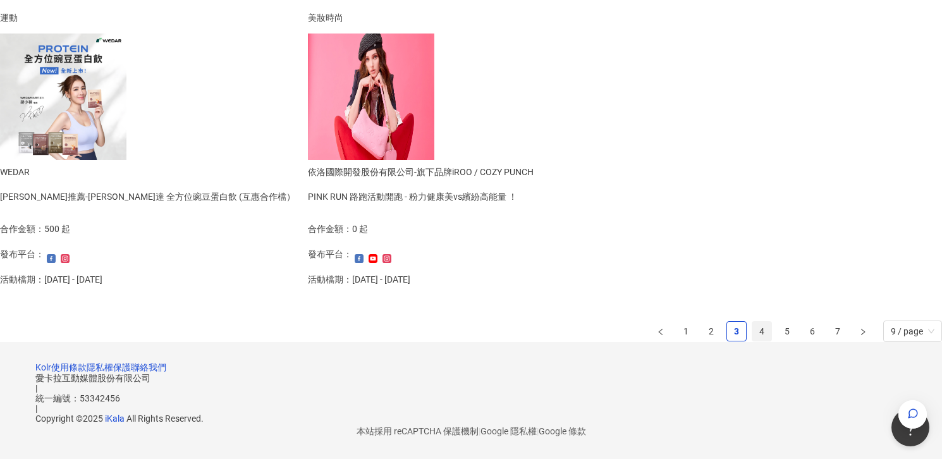
click at [752, 322] on link "4" at bounding box center [761, 331] width 19 height 19
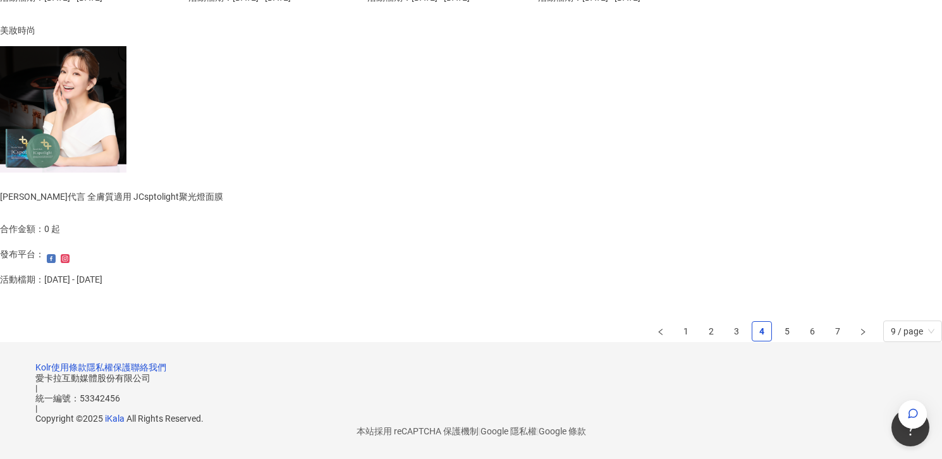
scroll to position [900, 0]
click at [778, 322] on link "5" at bounding box center [787, 331] width 19 height 19
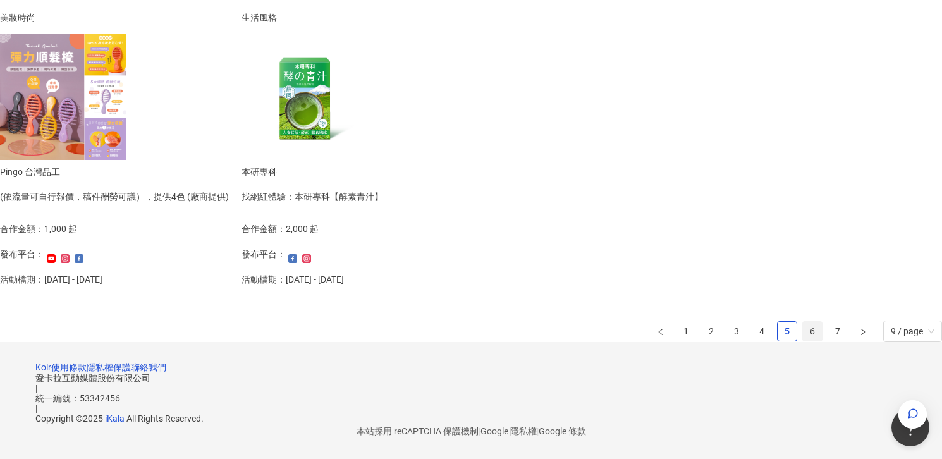
click at [803, 322] on link "6" at bounding box center [812, 331] width 19 height 19
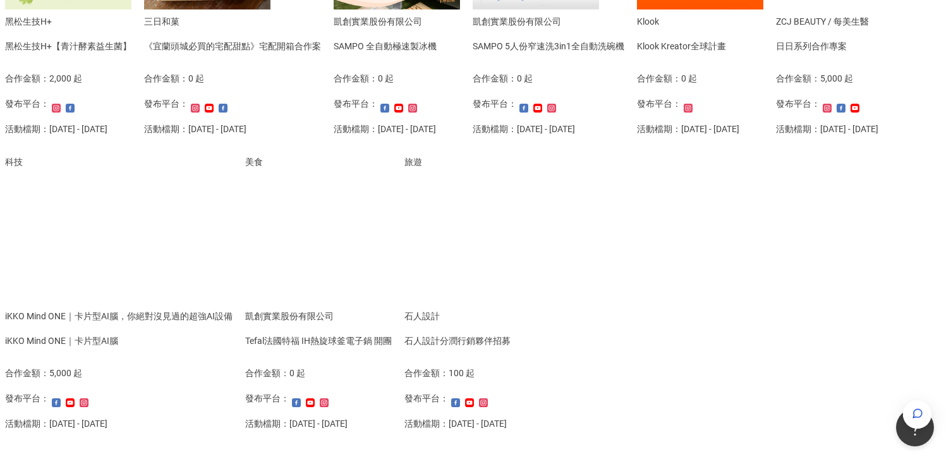
scroll to position [405, 0]
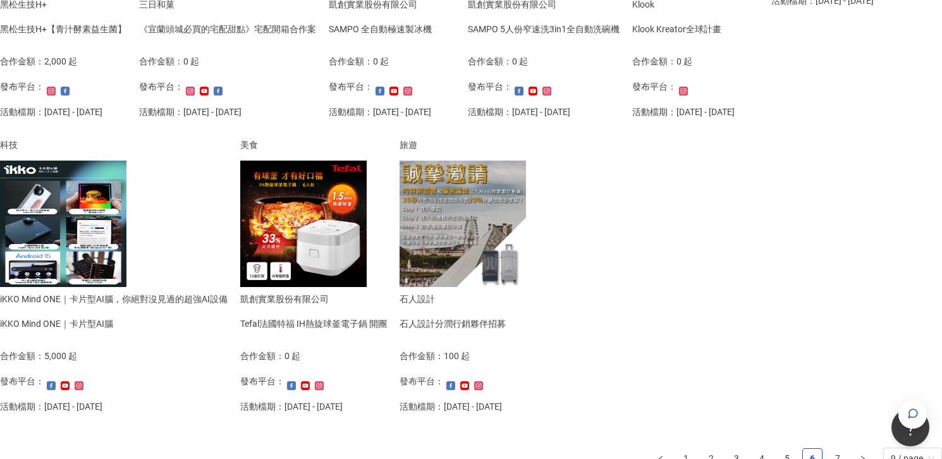
click at [632, 36] on div "Klook Kreator全球計畫" at bounding box center [676, 29] width 89 height 14
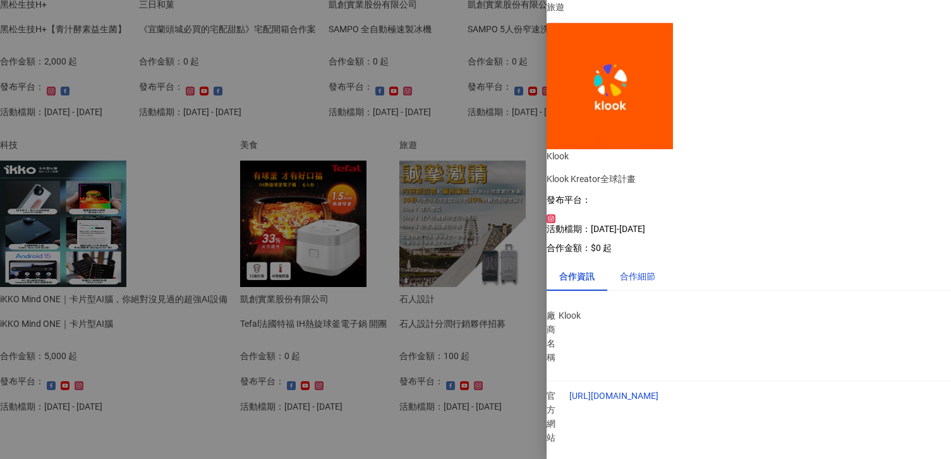
click at [646, 269] on div "合作細節" at bounding box center [637, 276] width 35 height 14
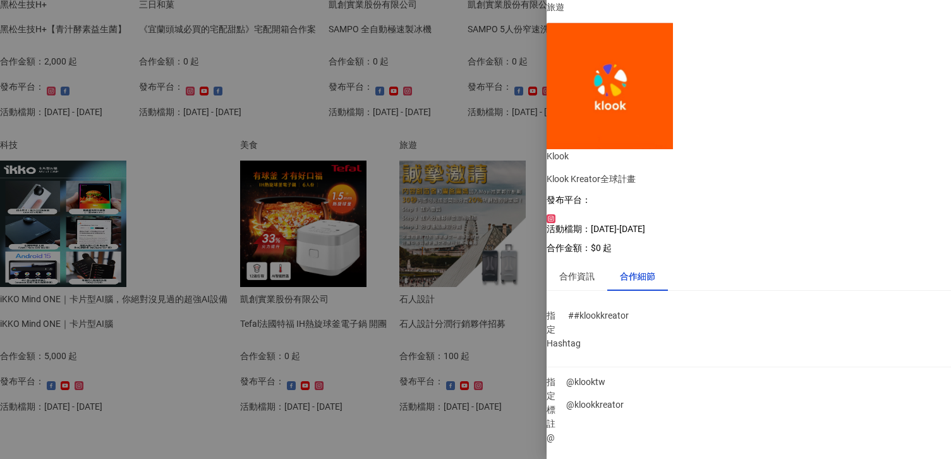
scroll to position [16, 0]
click at [487, 313] on div at bounding box center [475, 229] width 951 height 459
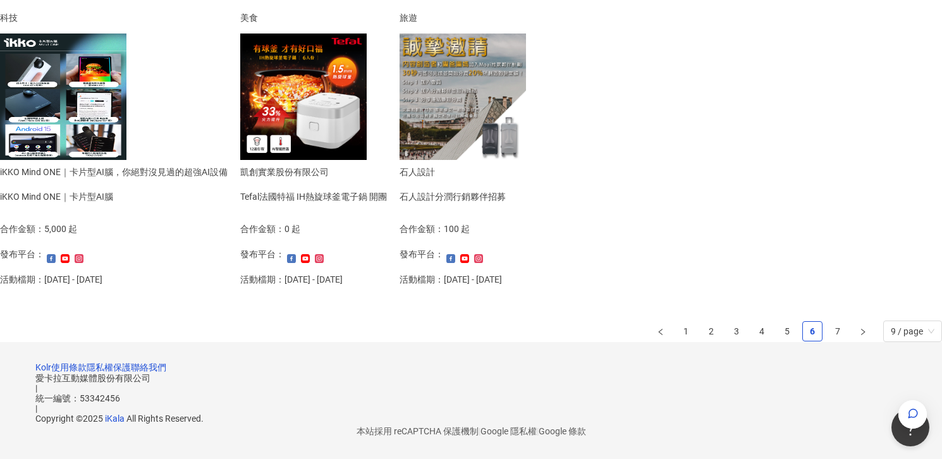
scroll to position [893, 0]
click at [828, 322] on link "7" at bounding box center [837, 331] width 19 height 19
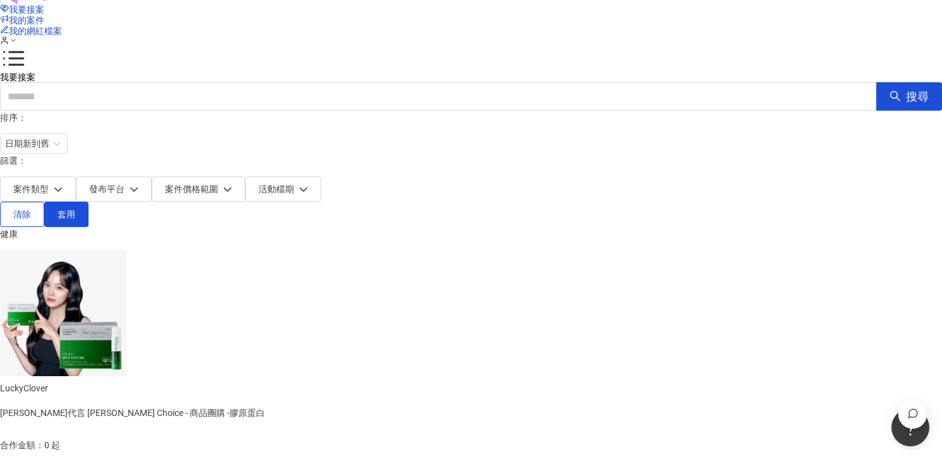
scroll to position [0, 0]
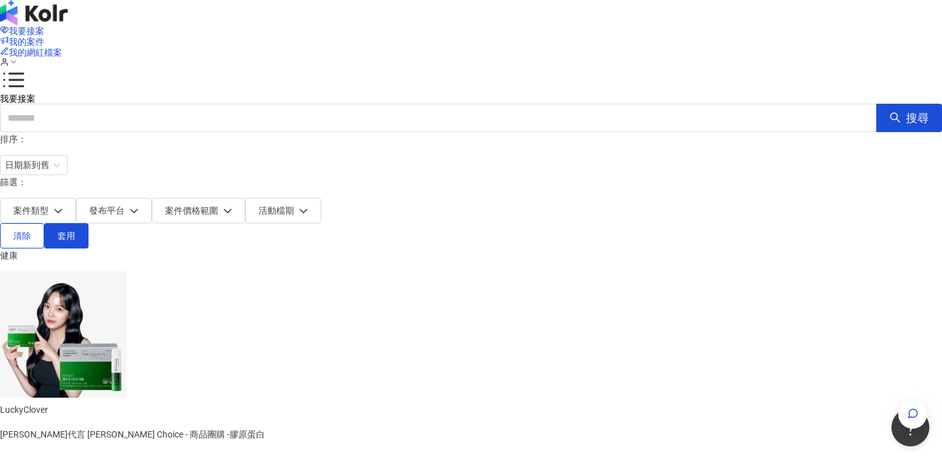
click at [68, 25] on img at bounding box center [34, 12] width 68 height 25
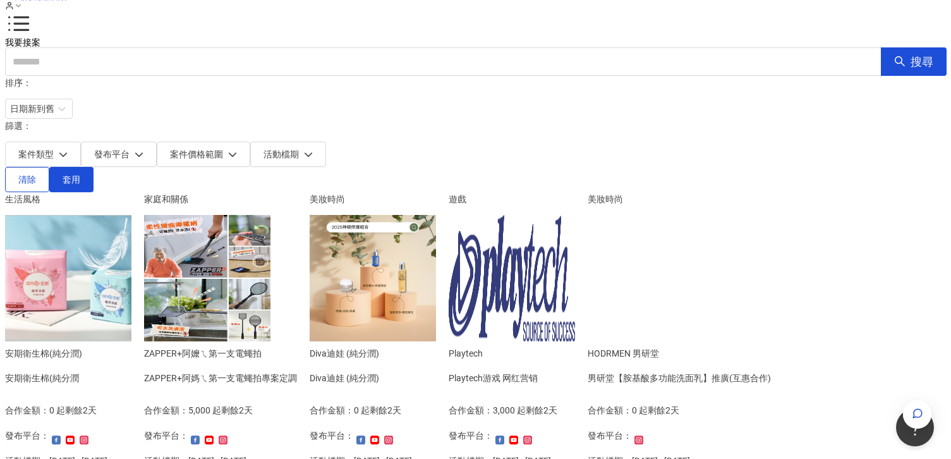
scroll to position [58, 0]
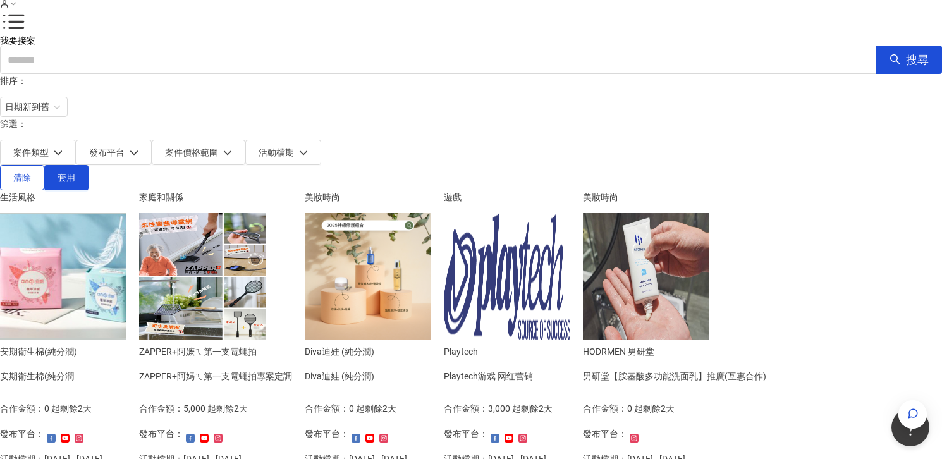
click at [265, 228] on img at bounding box center [202, 276] width 126 height 126
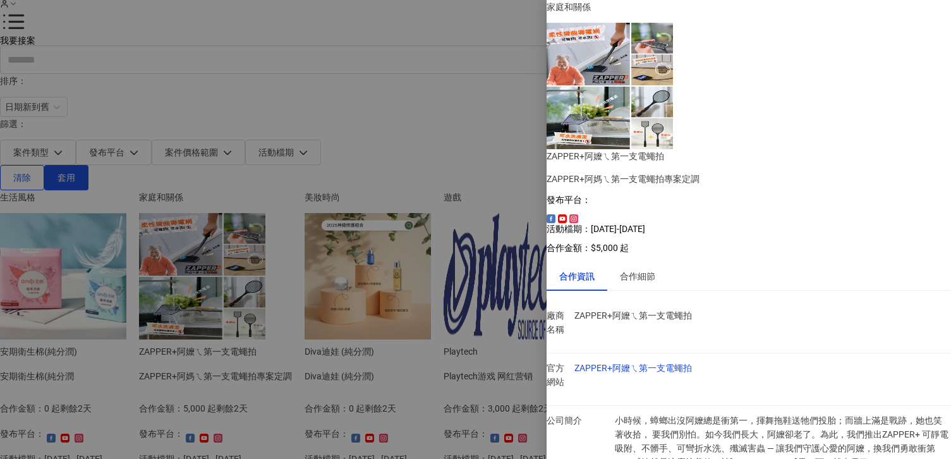
scroll to position [36, 0]
click at [487, 227] on div at bounding box center [475, 229] width 951 height 459
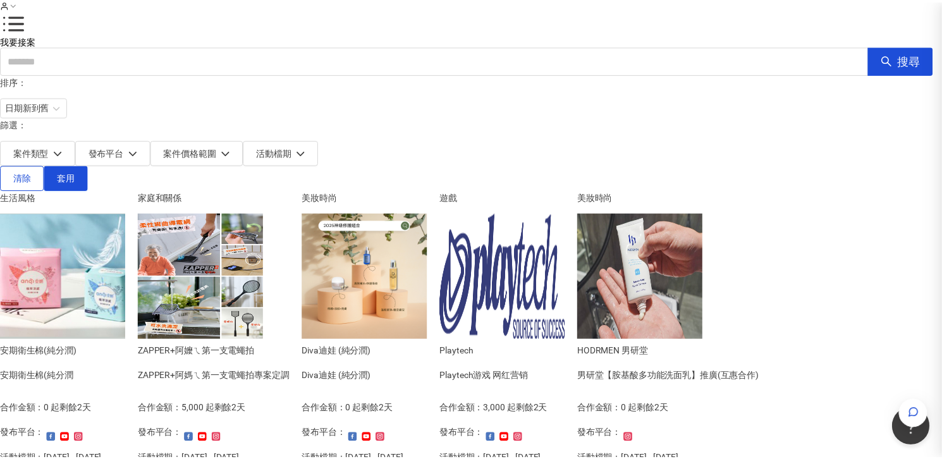
scroll to position [0, 0]
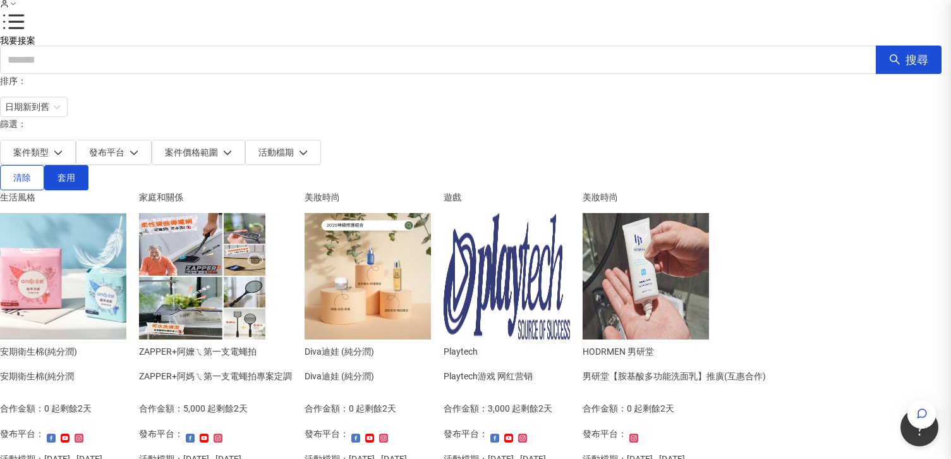
click at [487, 227] on div at bounding box center [475, 229] width 951 height 459
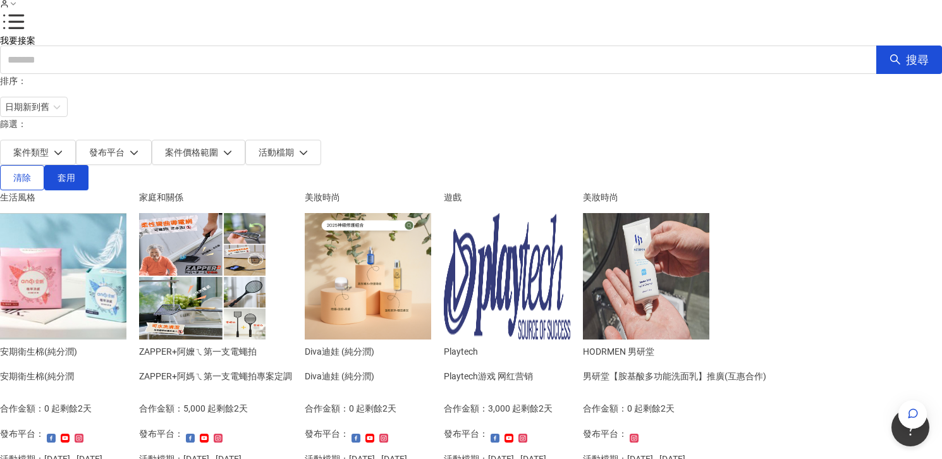
click at [18, 8] on icon at bounding box center [13, 3] width 9 height 9
click at [826, 46] on link "帳戶設定" at bounding box center [818, 50] width 35 height 10
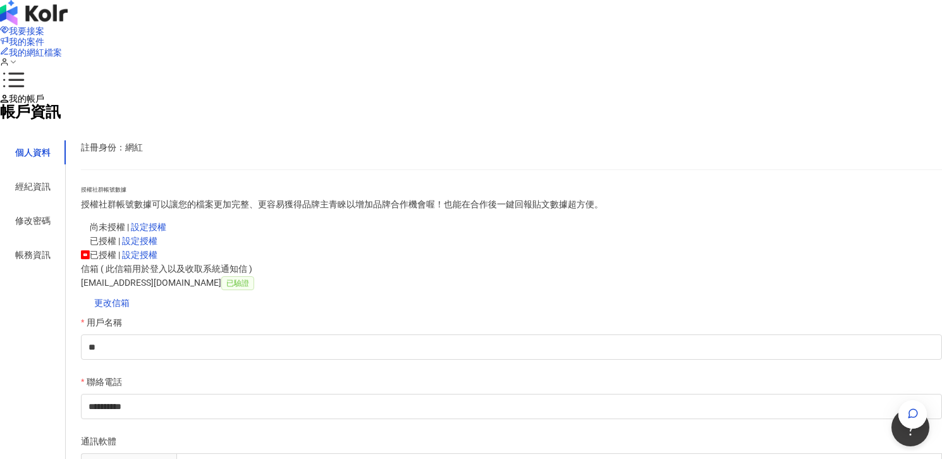
click at [68, 20] on img at bounding box center [34, 12] width 68 height 25
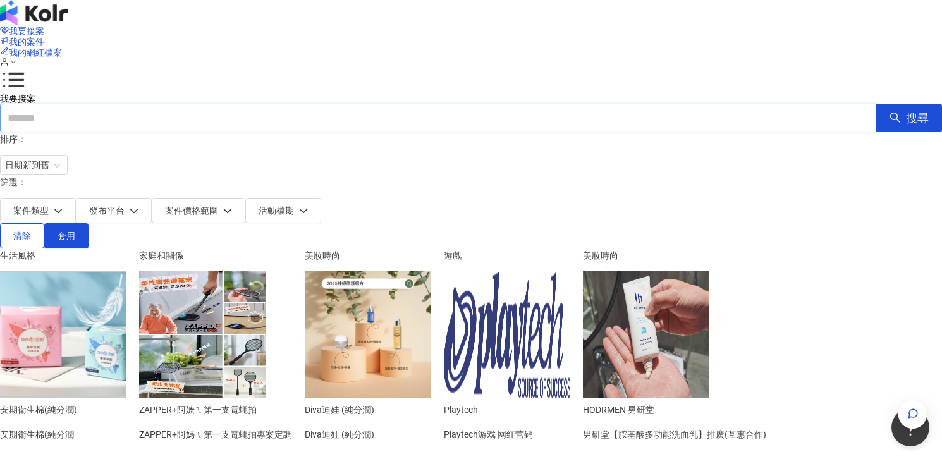
click at [677, 104] on input "text" at bounding box center [438, 118] width 877 height 28
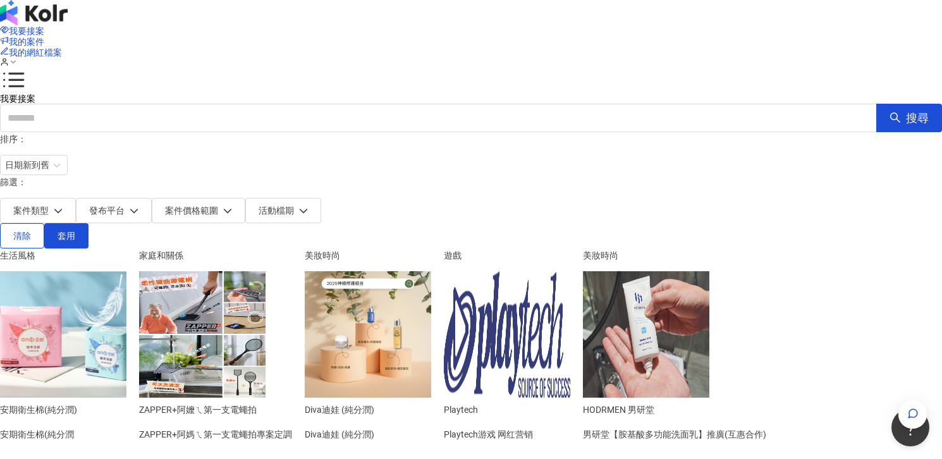
click at [148, 39] on div "我要接案 我的案件 我的網紅檔案" at bounding box center [471, 47] width 942 height 94
click at [68, 25] on img at bounding box center [34, 12] width 68 height 25
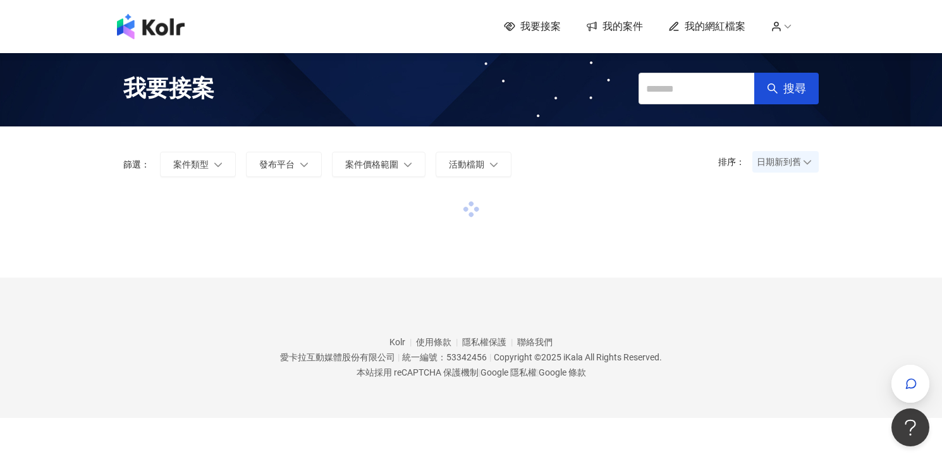
click at [799, 26] on div "我要接案 我的案件 我的網紅檔案" at bounding box center [661, 27] width 315 height 14
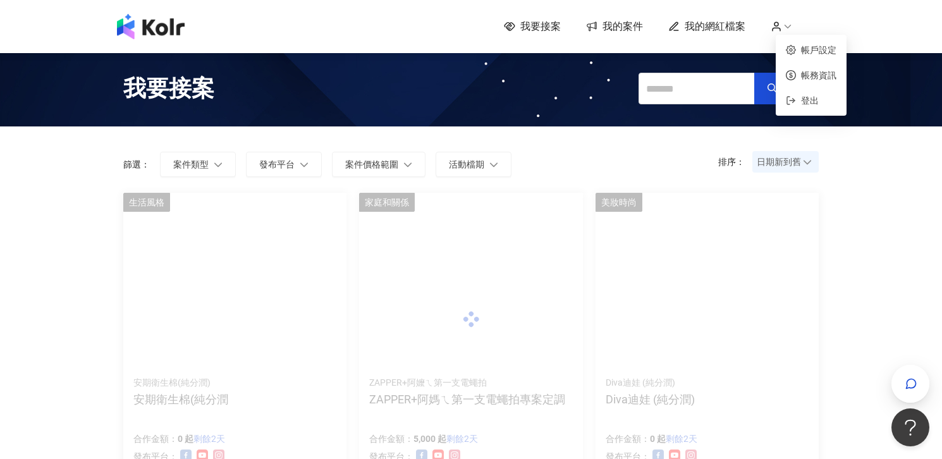
click at [793, 24] on icon at bounding box center [787, 26] width 11 height 11
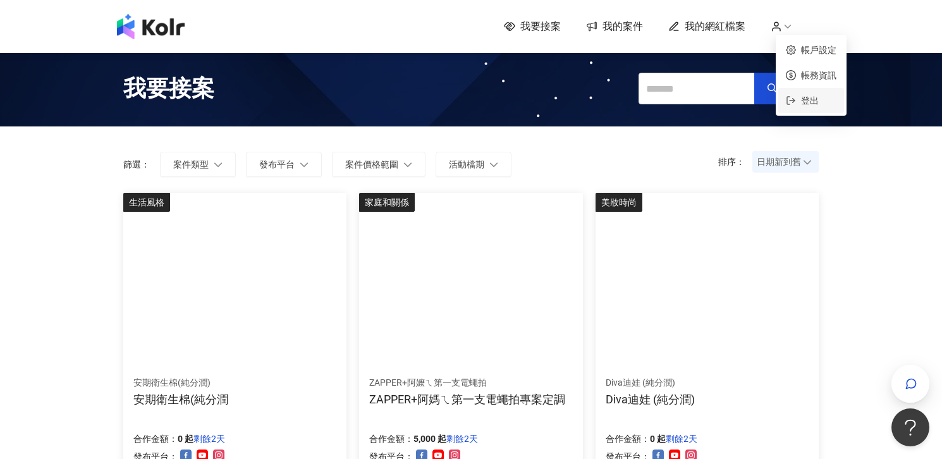
click at [802, 102] on span "登出" at bounding box center [810, 100] width 18 height 10
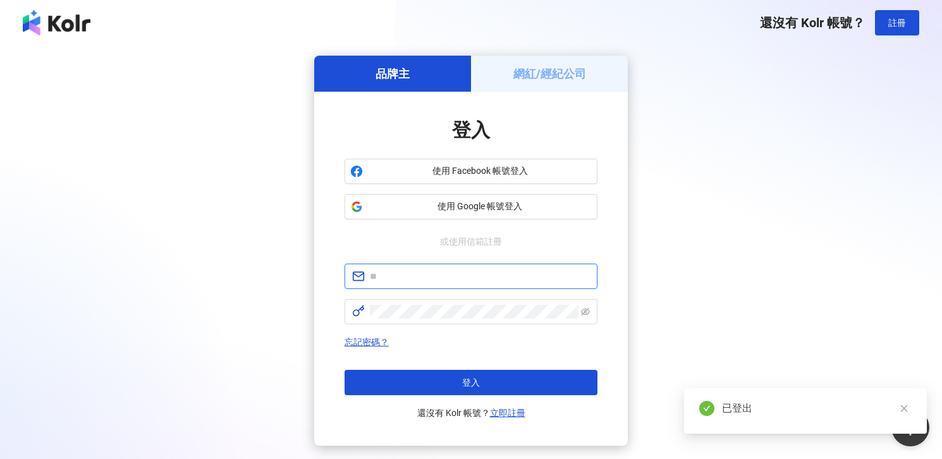
type input "**********"
click at [575, 66] on h5 "網紅/經紀公司" at bounding box center [549, 74] width 73 height 16
